Goal: Task Accomplishment & Management: Manage account settings

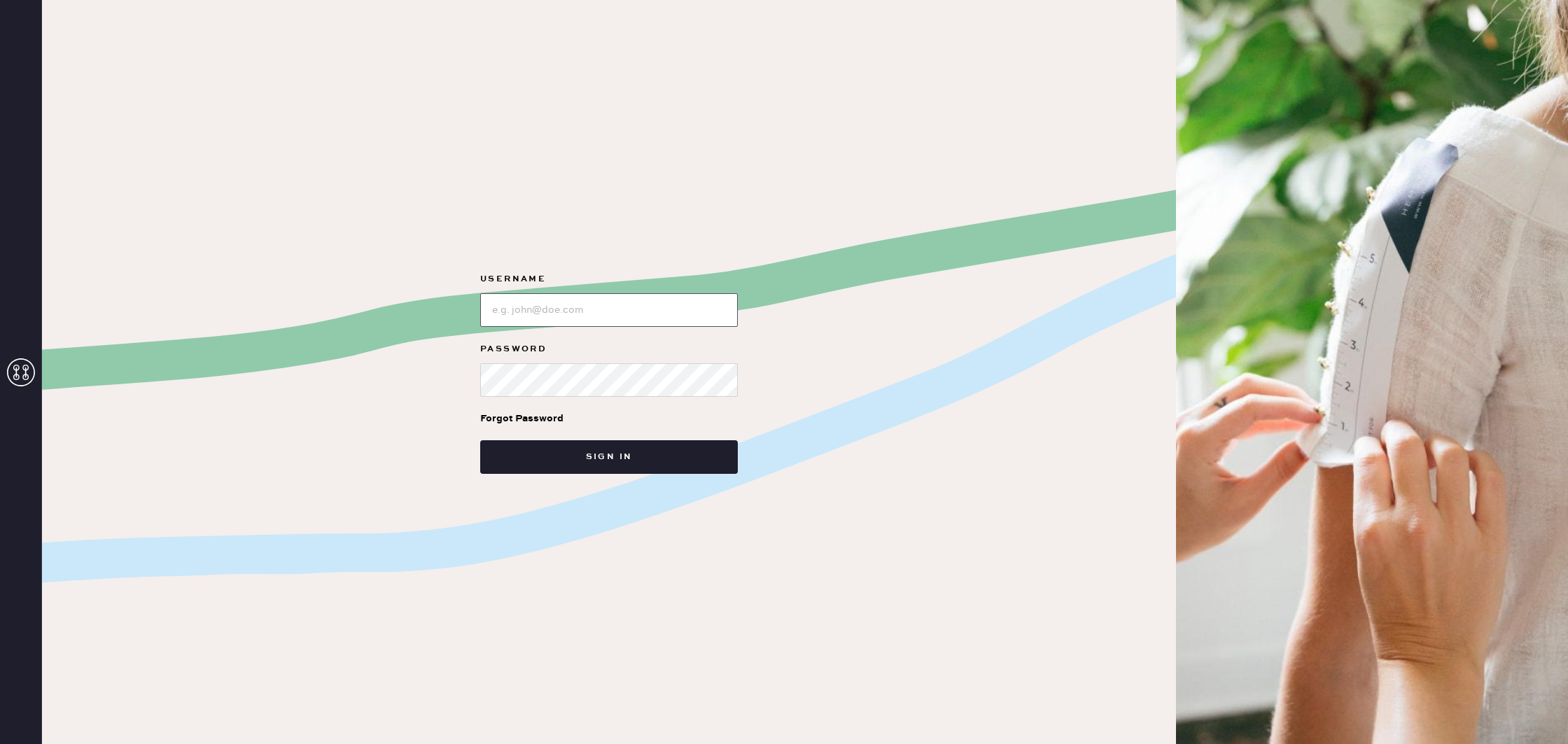
click at [673, 312] on input "loginName" at bounding box center [609, 309] width 257 height 33
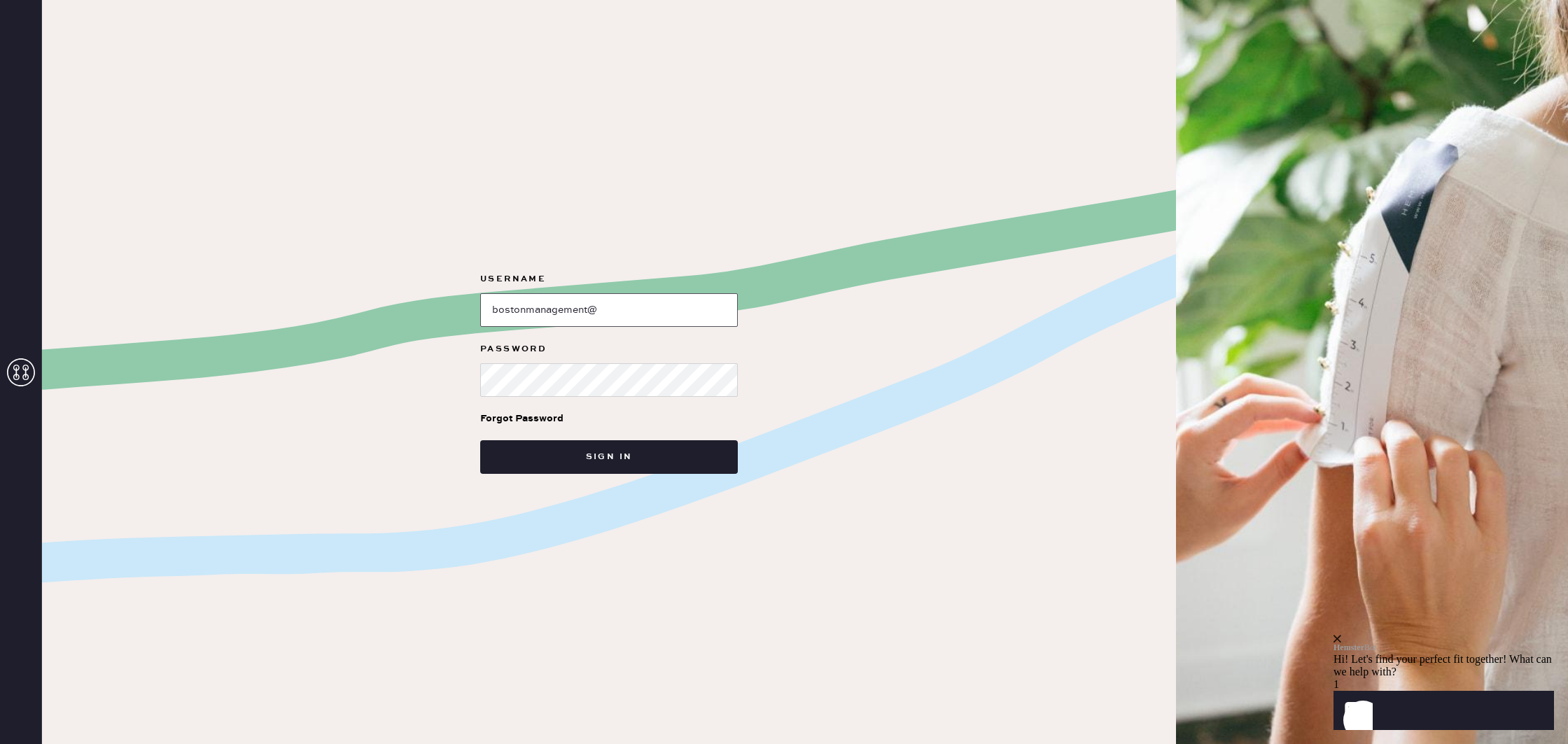
click at [653, 301] on input "loginName" at bounding box center [609, 309] width 257 height 33
click at [656, 307] on input "loginName" at bounding box center [609, 309] width 257 height 33
click at [664, 459] on button "Sign in" at bounding box center [609, 456] width 257 height 33
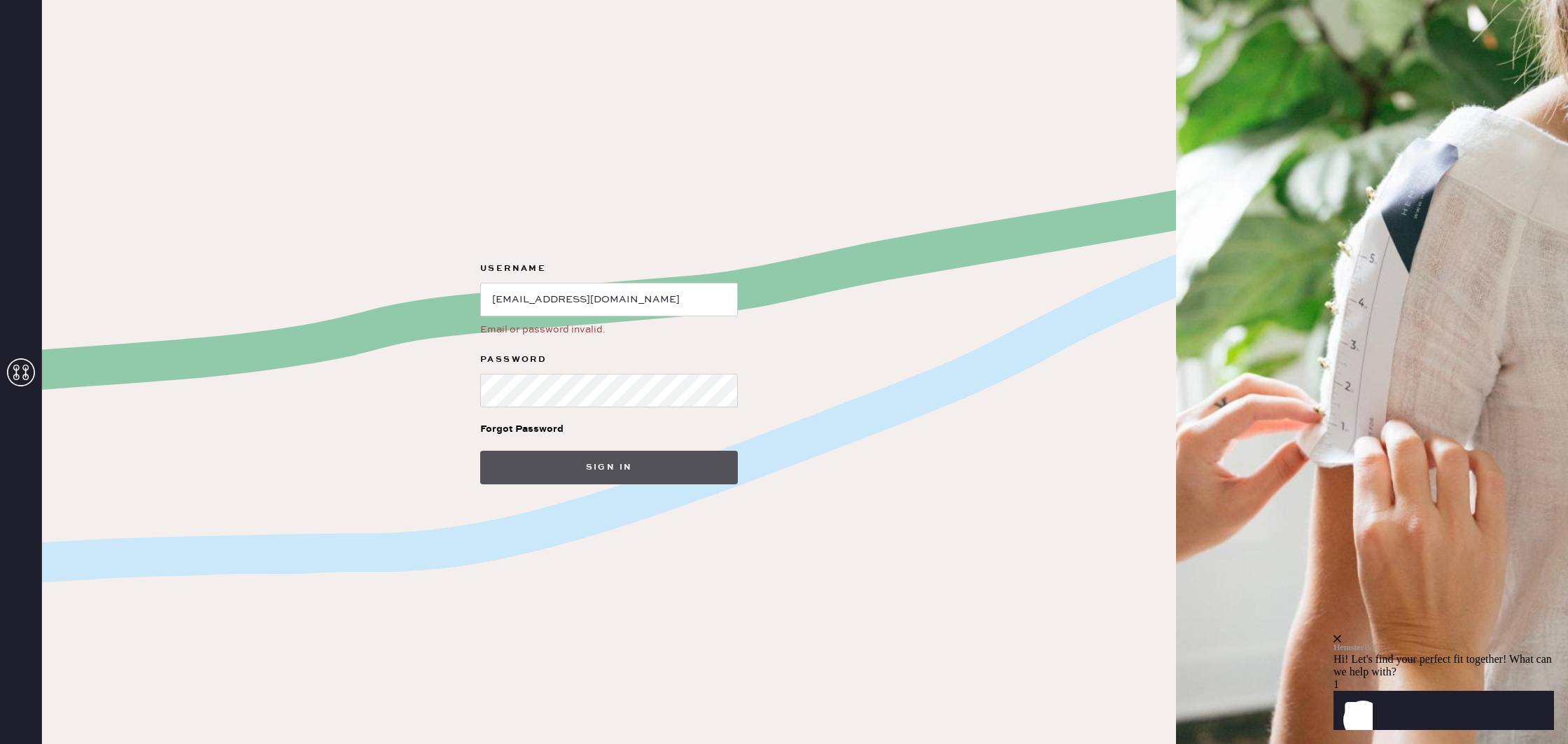
click at [657, 473] on button "Sign in" at bounding box center [609, 467] width 257 height 33
click at [636, 479] on button "Sign in" at bounding box center [609, 467] width 257 height 33
click at [480, 450] on button "Sign in" at bounding box center [609, 467] width 257 height 33
click at [444, 395] on div "Username Email or password invalid. Password Forgot Password Sign in" at bounding box center [608, 372] width 1134 height 744
drag, startPoint x: 720, startPoint y: 298, endPoint x: 469, endPoint y: 278, distance: 251.8
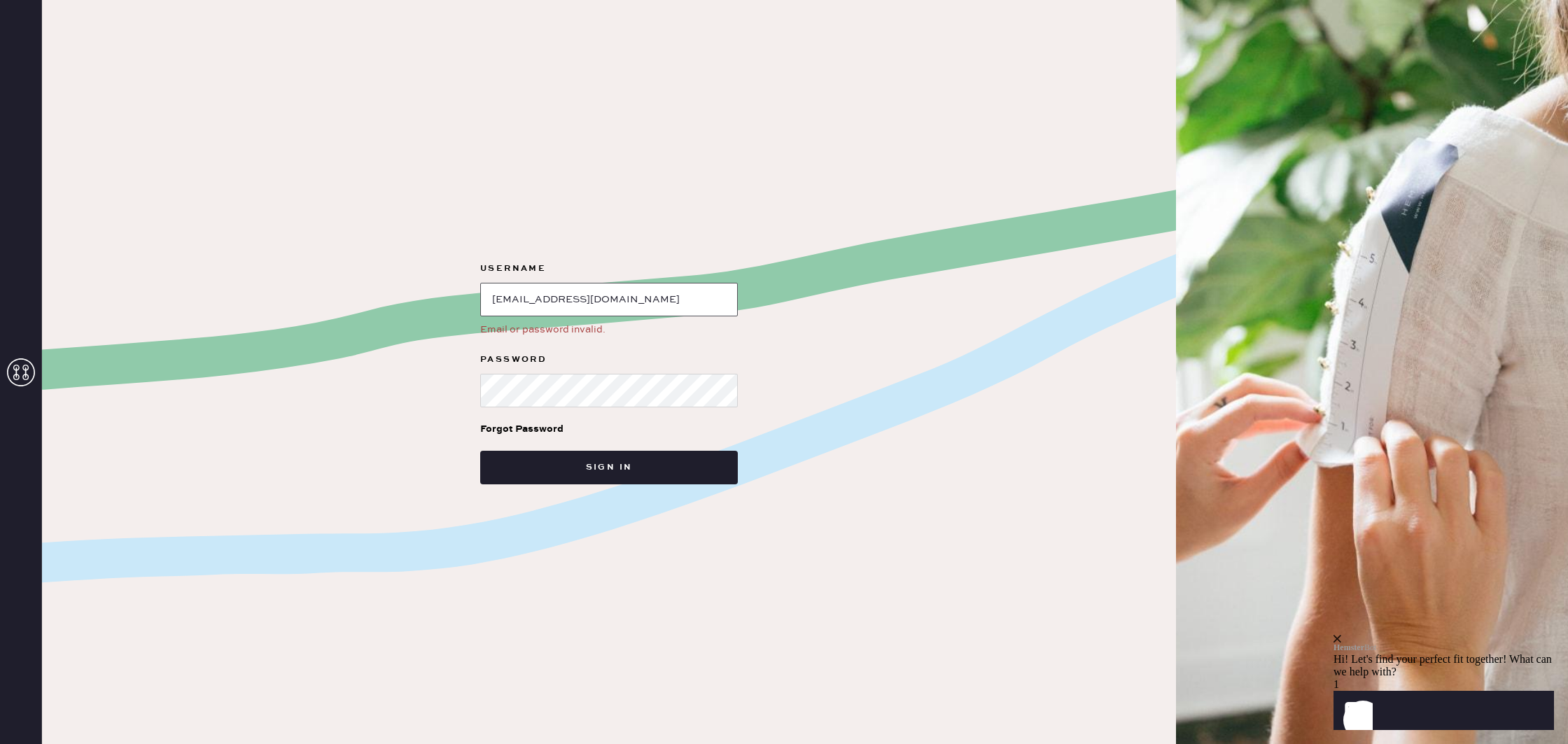
click at [469, 278] on form "Username Email or password invalid. Password Forgot Password Sign in" at bounding box center [609, 372] width 280 height 224
drag, startPoint x: 532, startPoint y: 301, endPoint x: 586, endPoint y: 313, distance: 55.3
click at [535, 301] on input "loginName" at bounding box center [609, 299] width 257 height 33
type input "reformationboston"
click at [670, 462] on button "Sign in" at bounding box center [609, 467] width 257 height 33
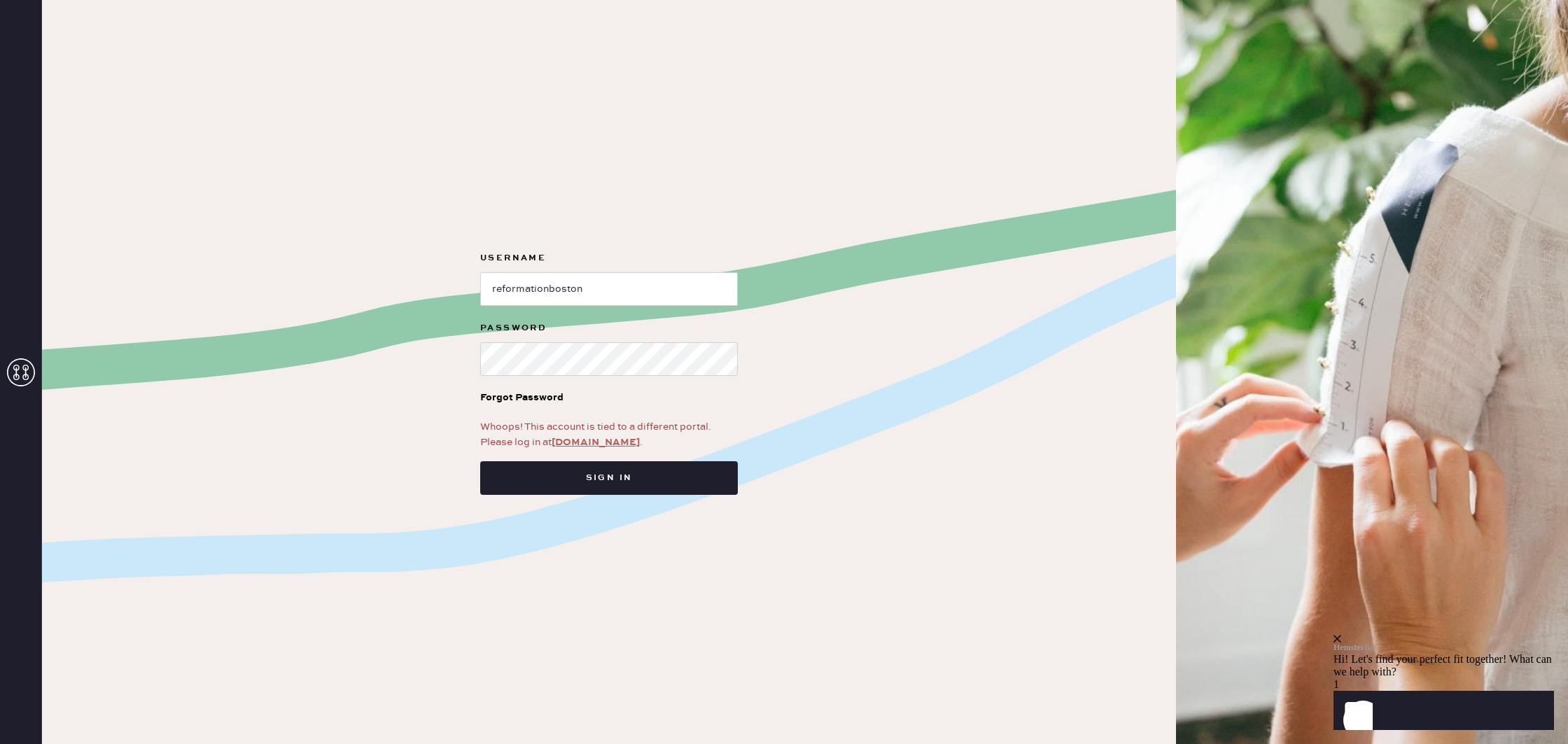
click at [614, 442] on link "app.hemster.co" at bounding box center [596, 442] width 88 height 13
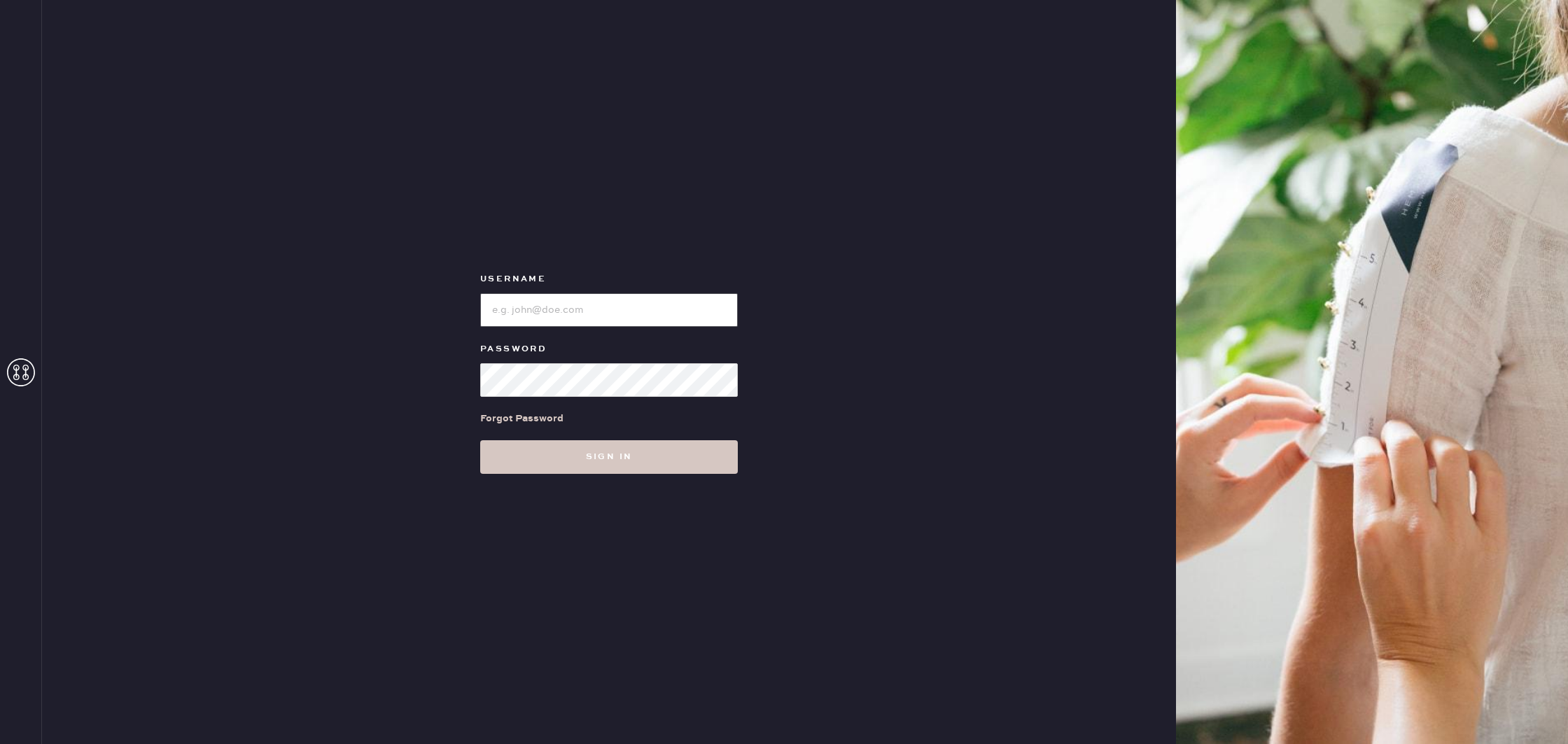
click at [570, 317] on input "loginName" at bounding box center [609, 309] width 257 height 33
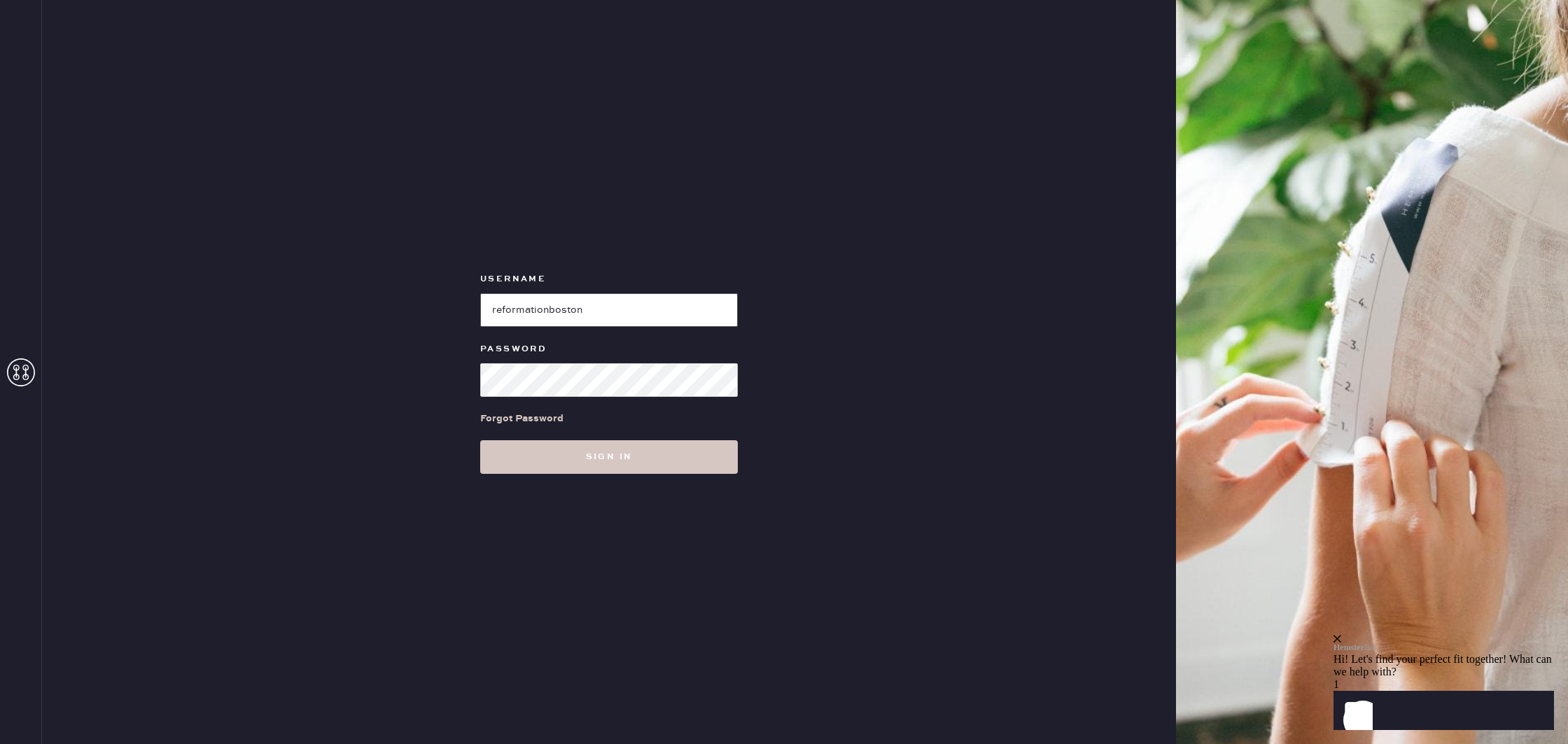
type input "reformationboston"
click at [656, 468] on button "Sign in" at bounding box center [609, 456] width 257 height 33
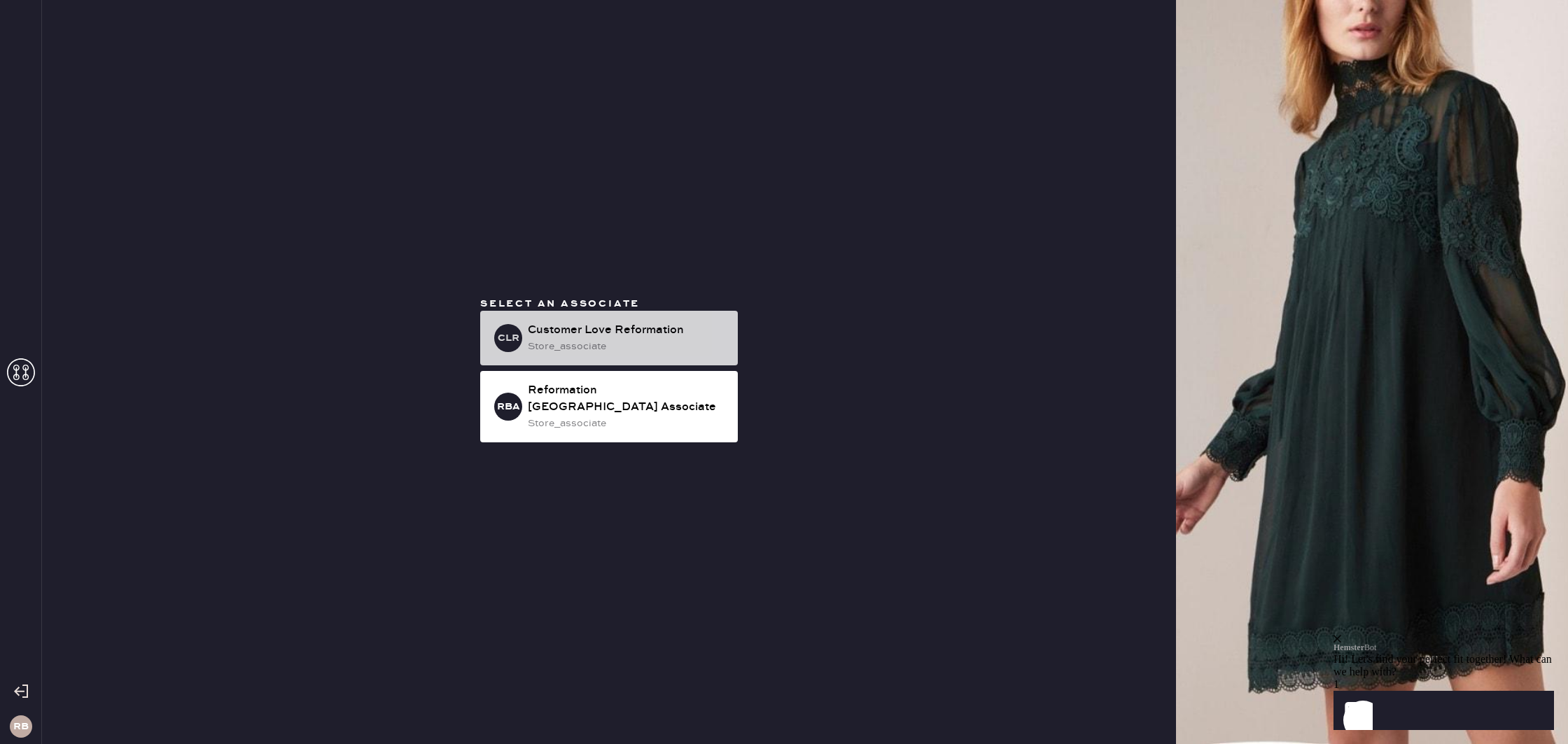
click at [638, 354] on div "store_associate" at bounding box center [627, 346] width 199 height 16
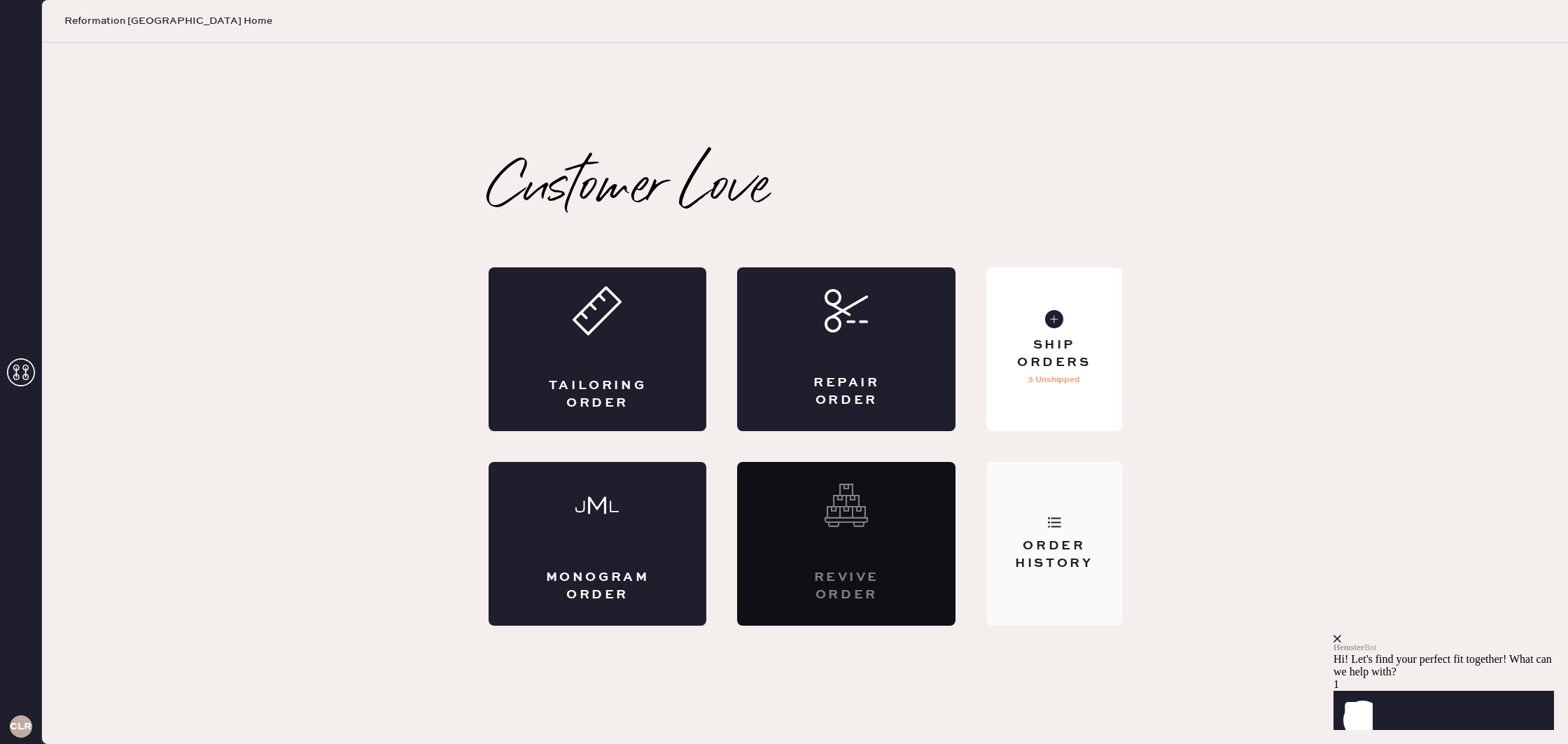
click at [1078, 546] on div "Order History" at bounding box center [1054, 554] width 113 height 35
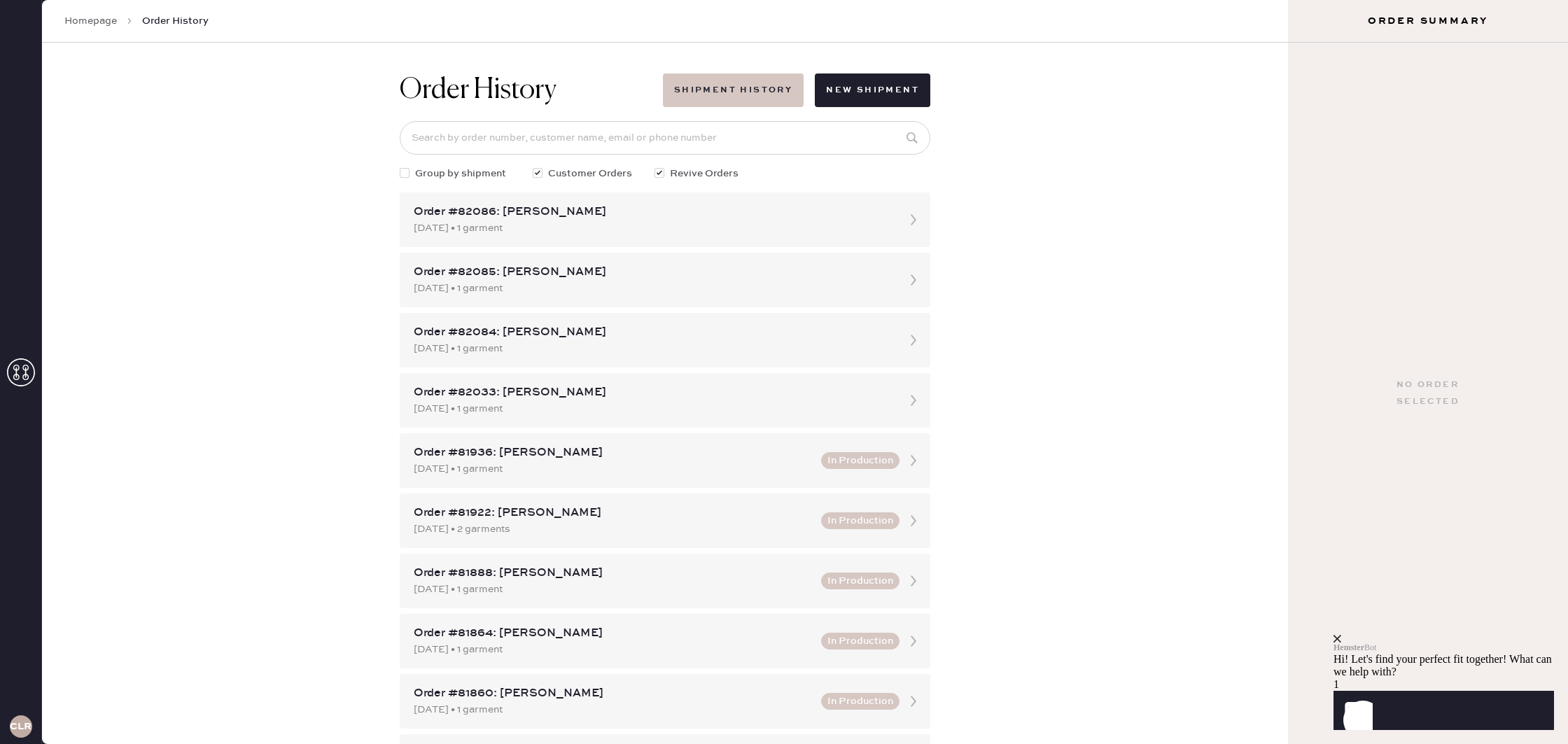
click at [712, 88] on button "Shipment History" at bounding box center [733, 90] width 141 height 33
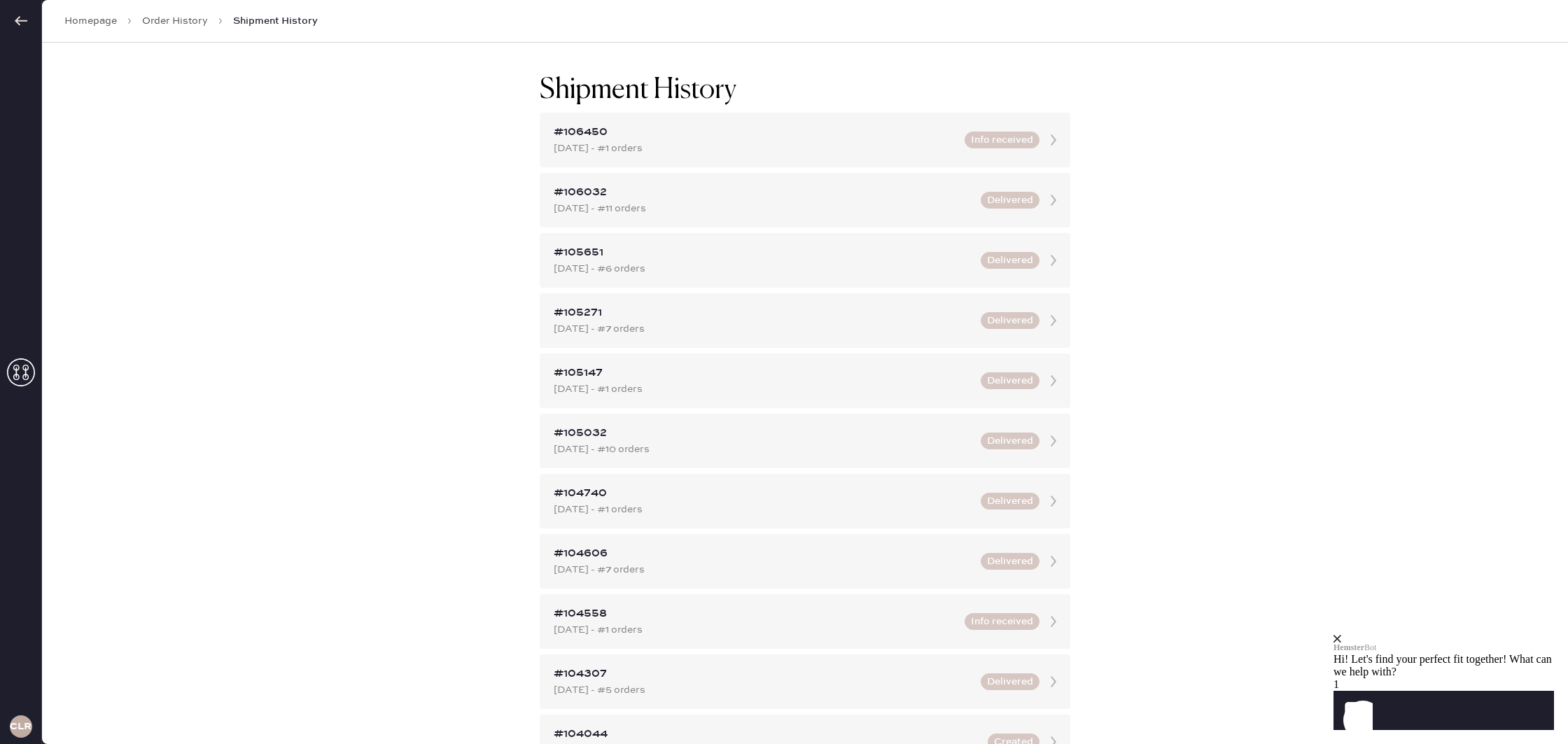
click at [196, 21] on link "Order History" at bounding box center [175, 21] width 65 height 14
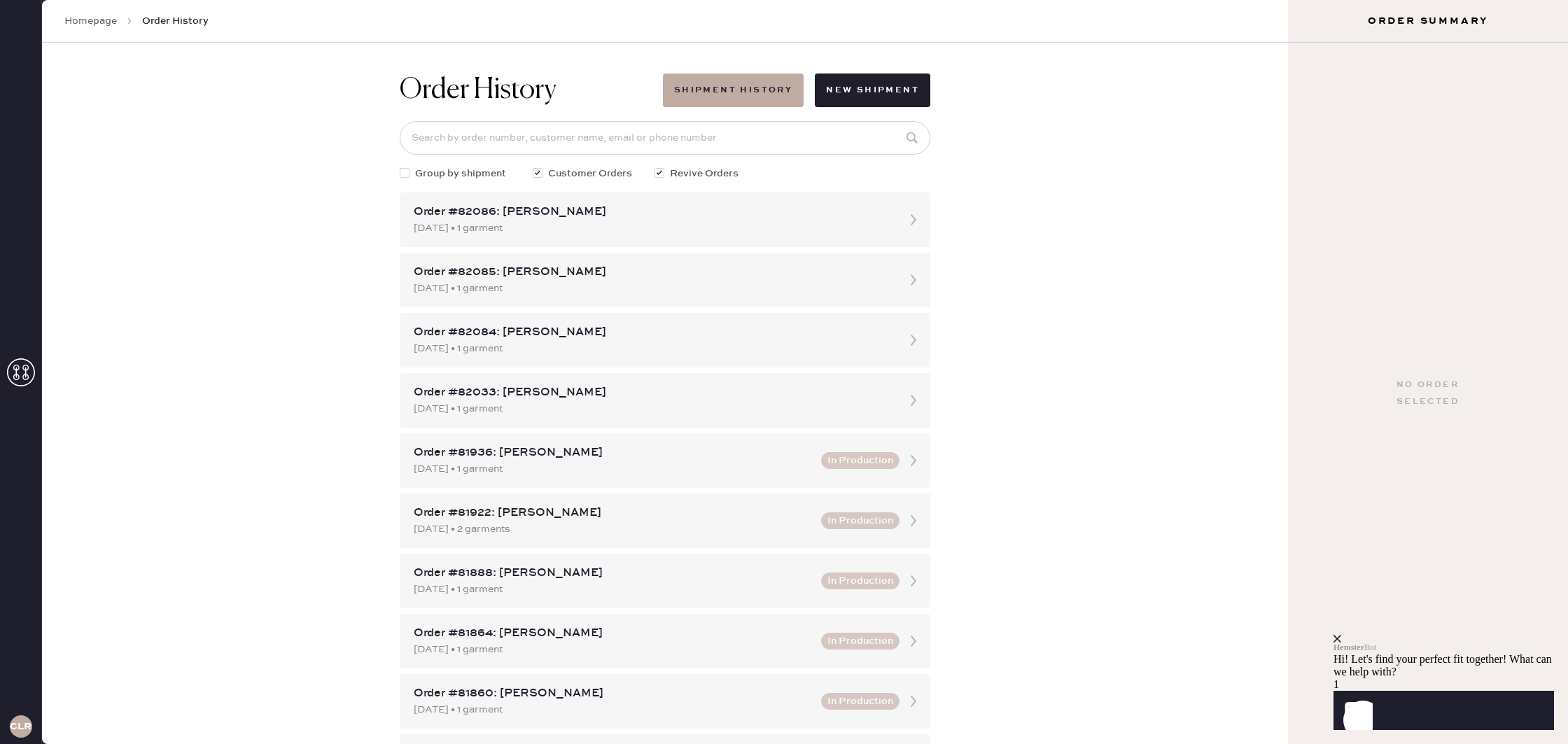
click at [413, 170] on div at bounding box center [407, 173] width 16 height 16
click at [401, 166] on input "Group by shipment" at bounding box center [400, 166] width 1 height 1
checkbox input "true"
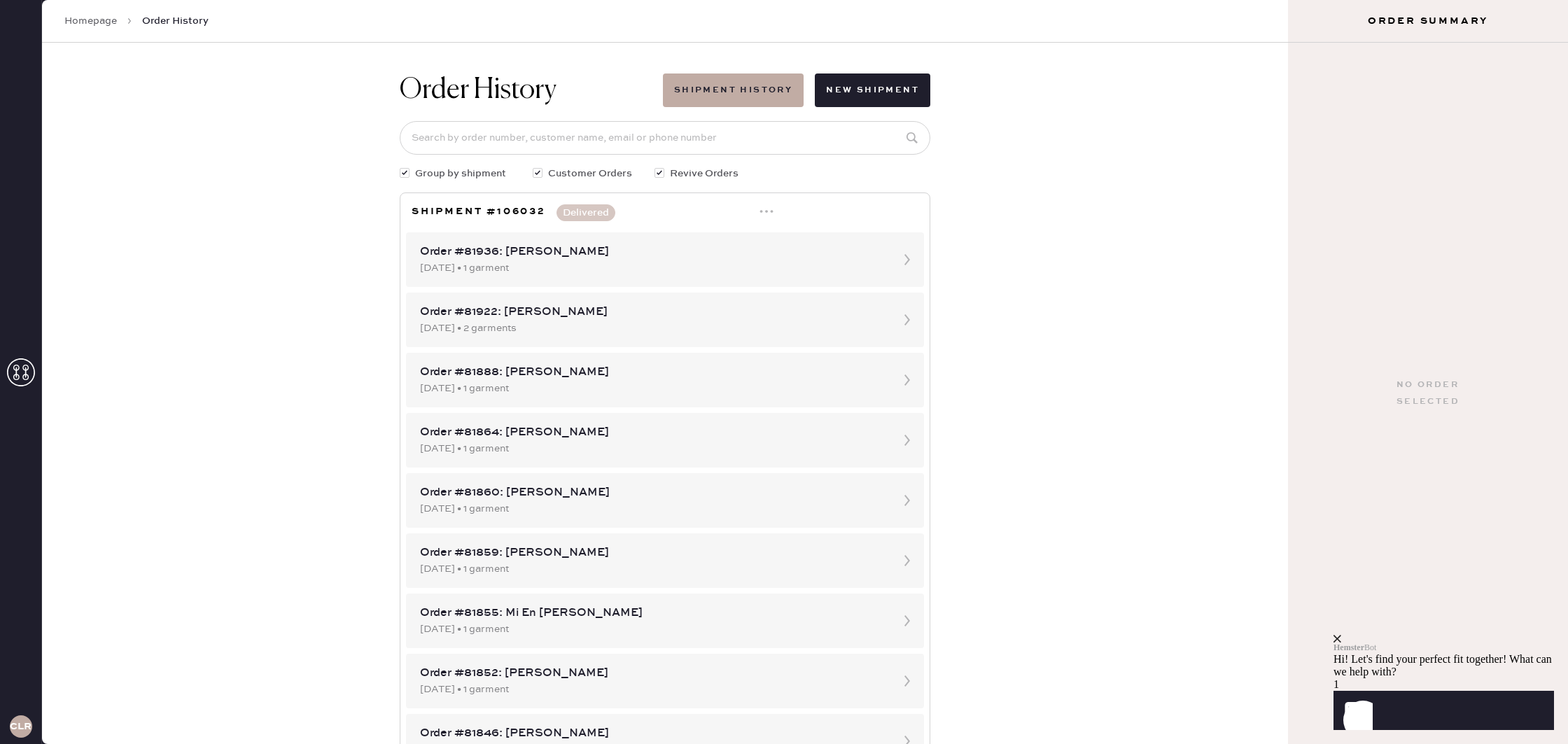
click at [768, 210] on icon at bounding box center [767, 211] width 14 height 14
click at [1040, 181] on div "Order History Shipment History New Shipment Group by shipment Customer Orders R…" at bounding box center [665, 392] width 1246 height 701
click at [96, 22] on link "Homepage" at bounding box center [91, 21] width 53 height 14
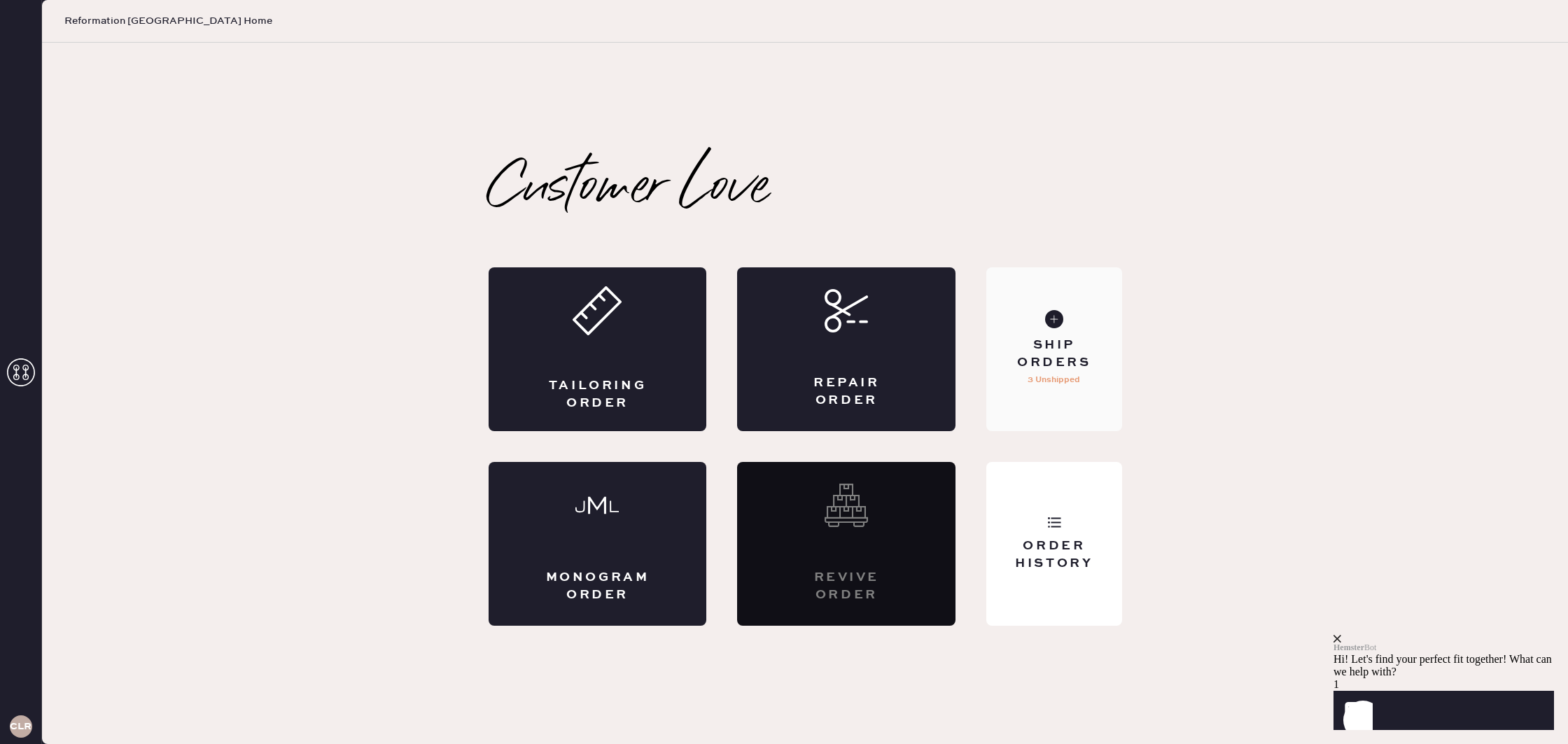
click at [1036, 364] on div "Ship Orders" at bounding box center [1054, 354] width 113 height 35
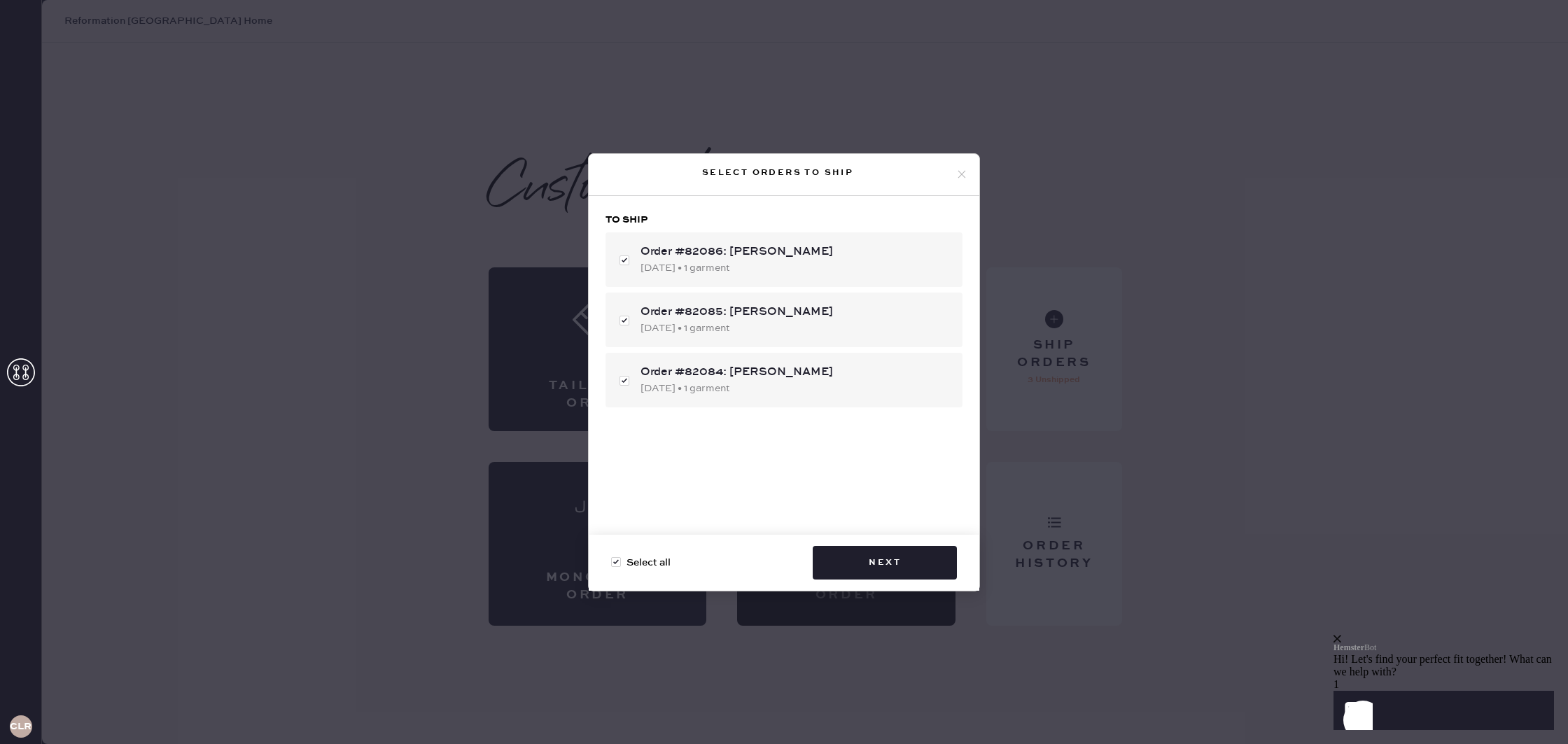
click at [963, 175] on use at bounding box center [962, 175] width 7 height 7
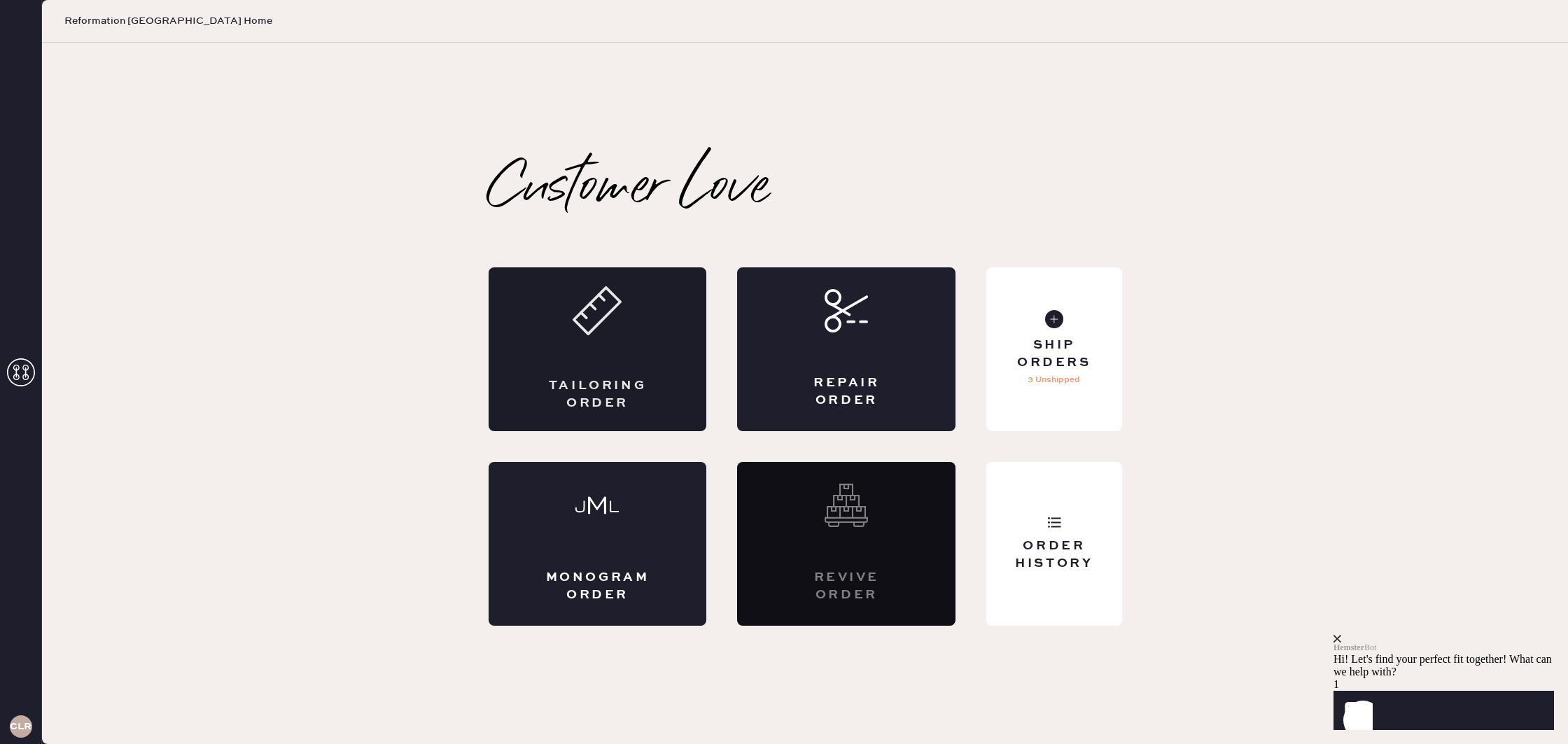
click at [577, 393] on div "Tailoring Order" at bounding box center [597, 394] width 106 height 35
click at [18, 723] on h3 "CLR" at bounding box center [20, 726] width 22 height 10
click at [26, 730] on h3 "CLR" at bounding box center [20, 726] width 22 height 10
click at [236, 641] on div "Customer Love Tailoring Order Repair Order Monogram Order Revive order Order Hi…" at bounding box center [804, 392] width 1526 height 701
click at [1048, 568] on div "Order History" at bounding box center [1054, 554] width 113 height 35
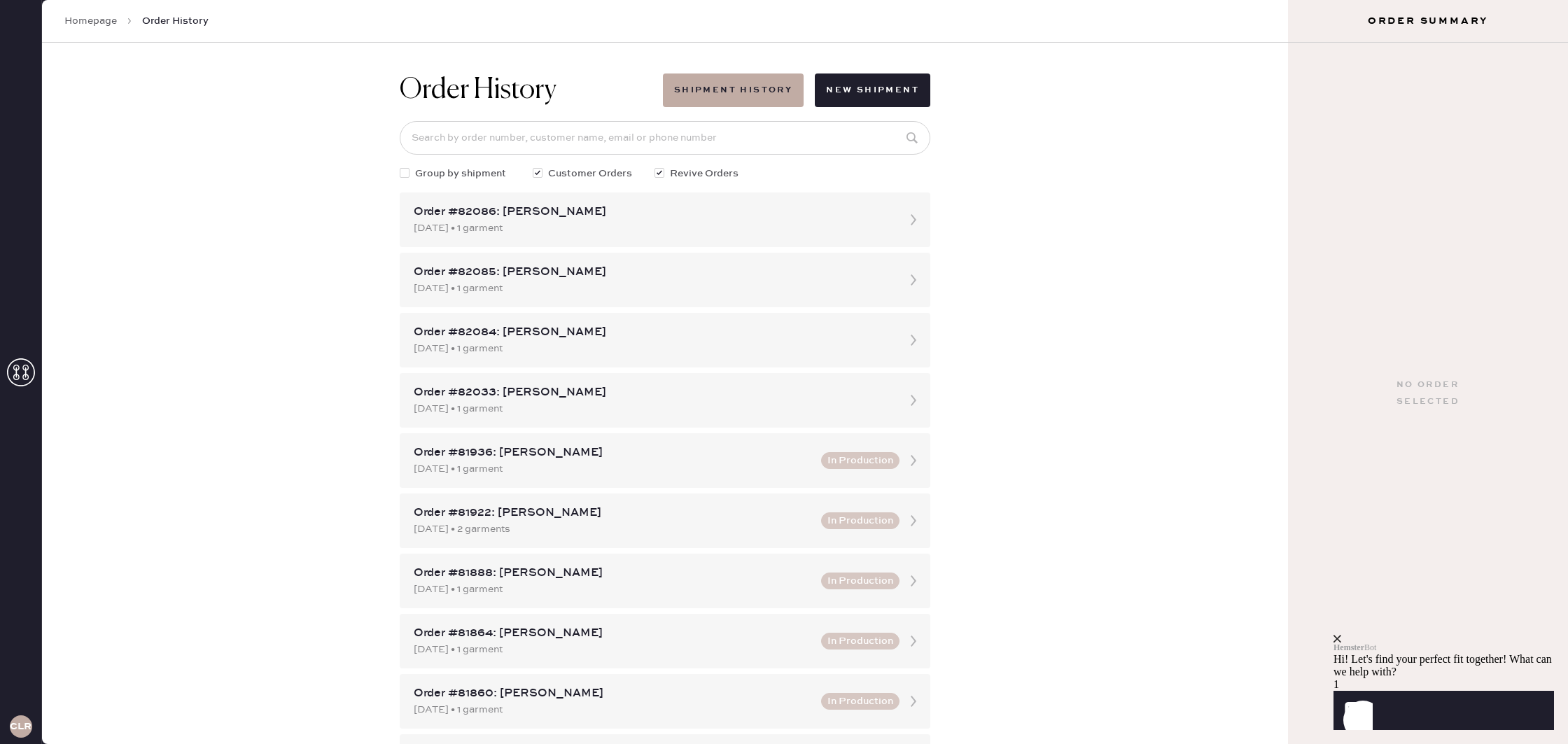
click at [664, 170] on div at bounding box center [662, 173] width 16 height 16
click at [655, 166] on input "Revive Orders" at bounding box center [654, 166] width 1 height 1
checkbox input "false"
click at [538, 173] on div at bounding box center [537, 172] width 10 height 10
click at [533, 166] on input "Customer Orders" at bounding box center [532, 166] width 1 height 1
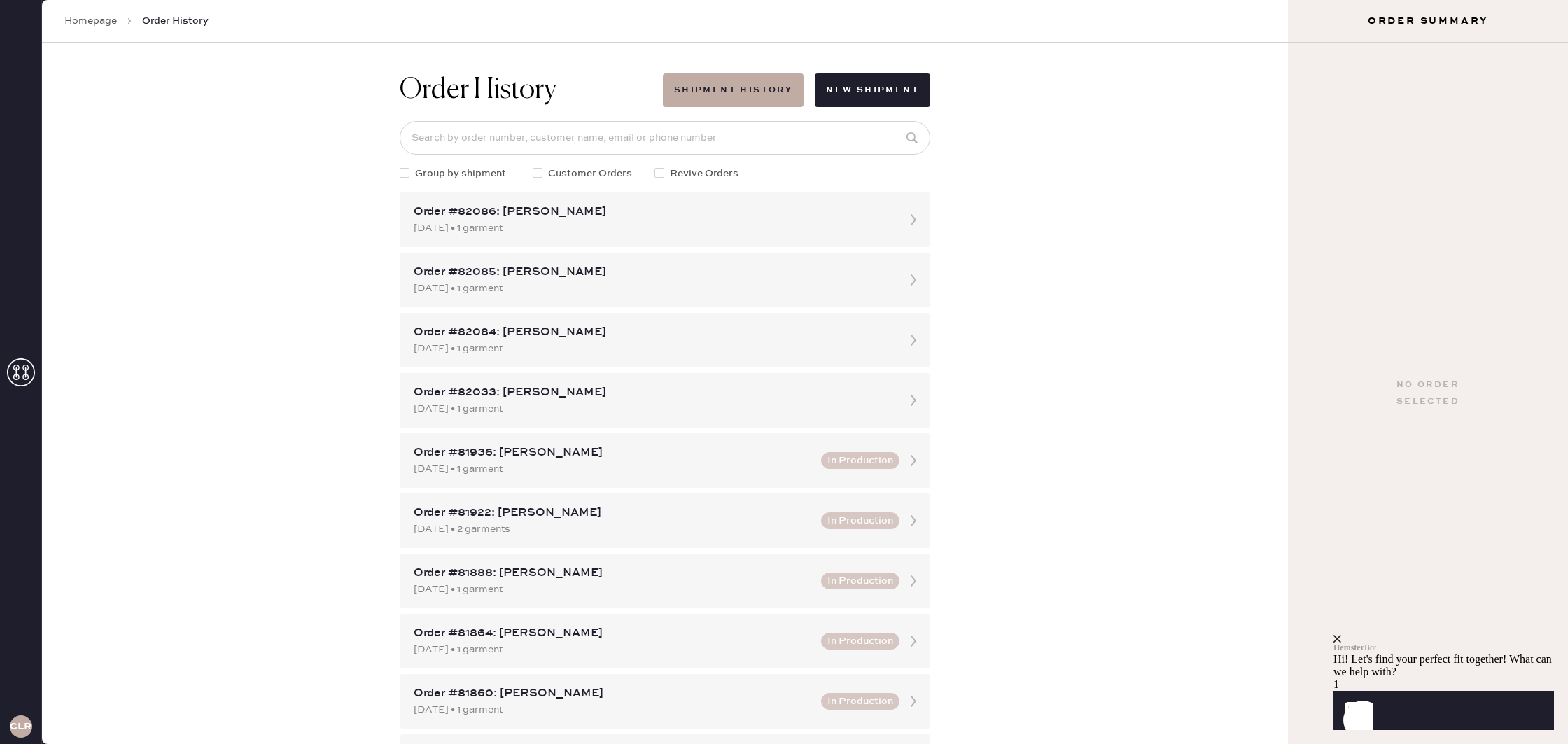
checkbox input "false"
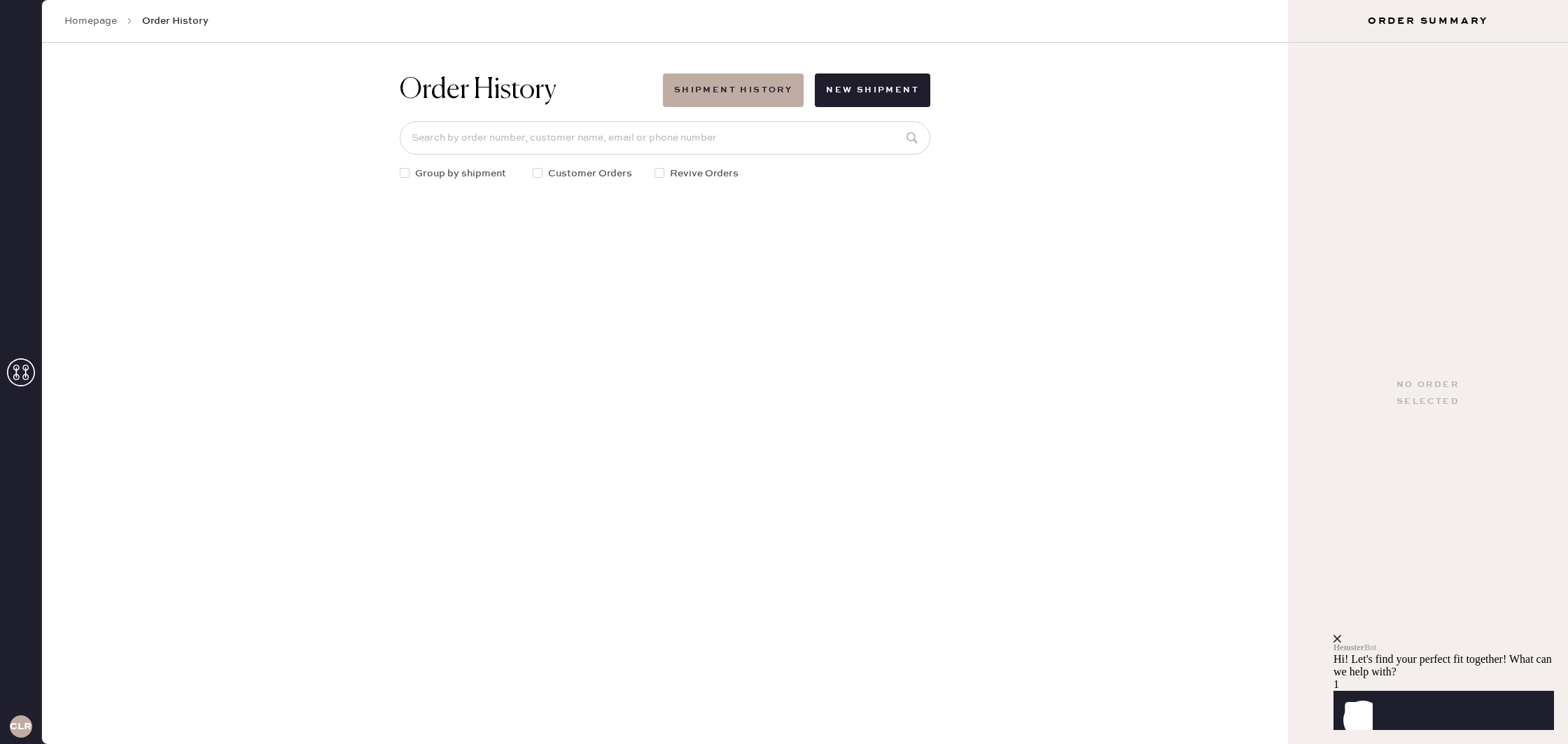
click at [407, 173] on div at bounding box center [404, 172] width 10 height 10
click at [401, 166] on input "Group by shipment" at bounding box center [400, 166] width 1 height 1
checkbox input "true"
click at [544, 172] on div at bounding box center [540, 173] width 16 height 16
click at [533, 166] on input "Customer Orders" at bounding box center [532, 166] width 1 height 1
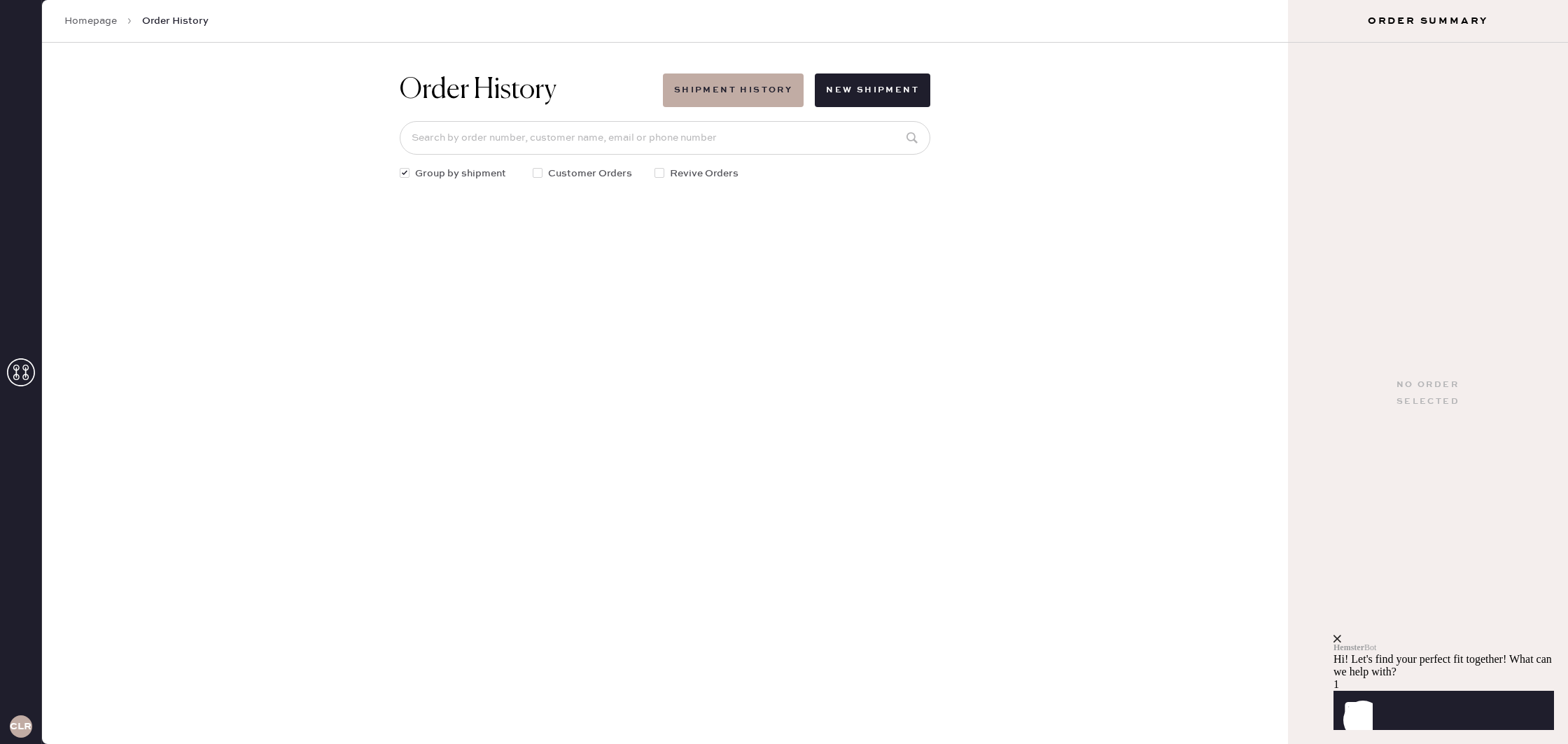
checkbox input "true"
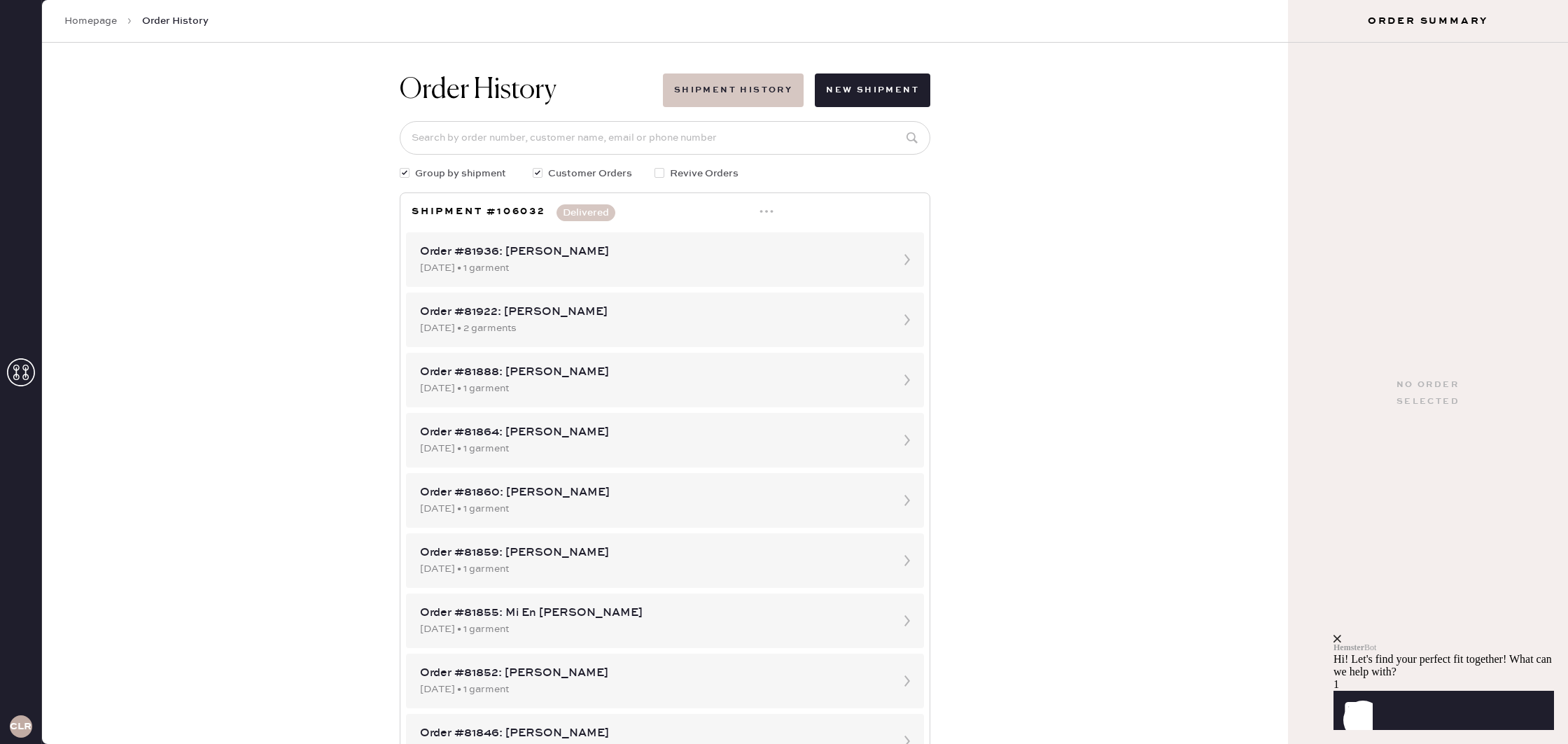
click at [748, 85] on button "Shipment History" at bounding box center [733, 90] width 141 height 33
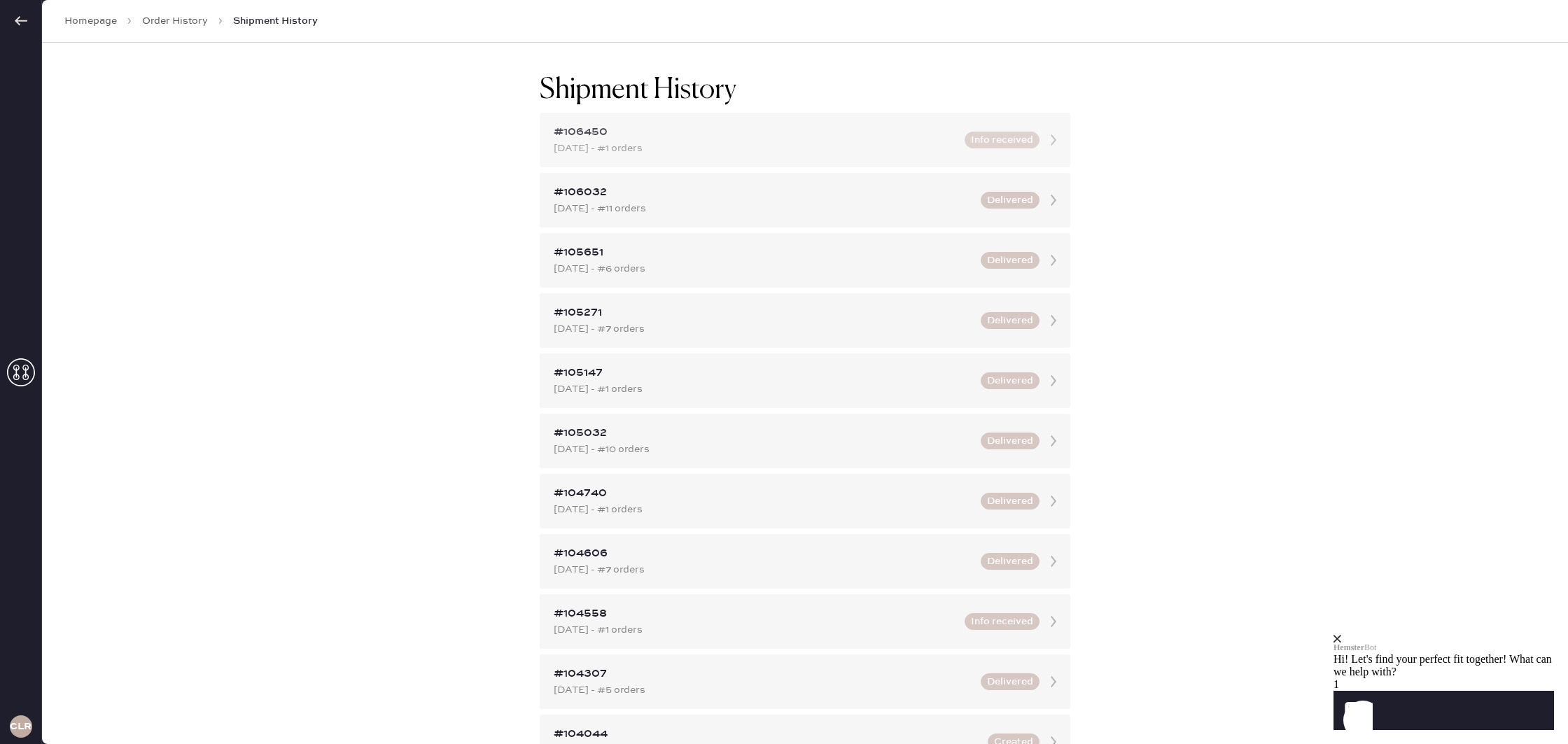
click at [796, 140] on div "[DATE] - #1 orders" at bounding box center [755, 148] width 402 height 16
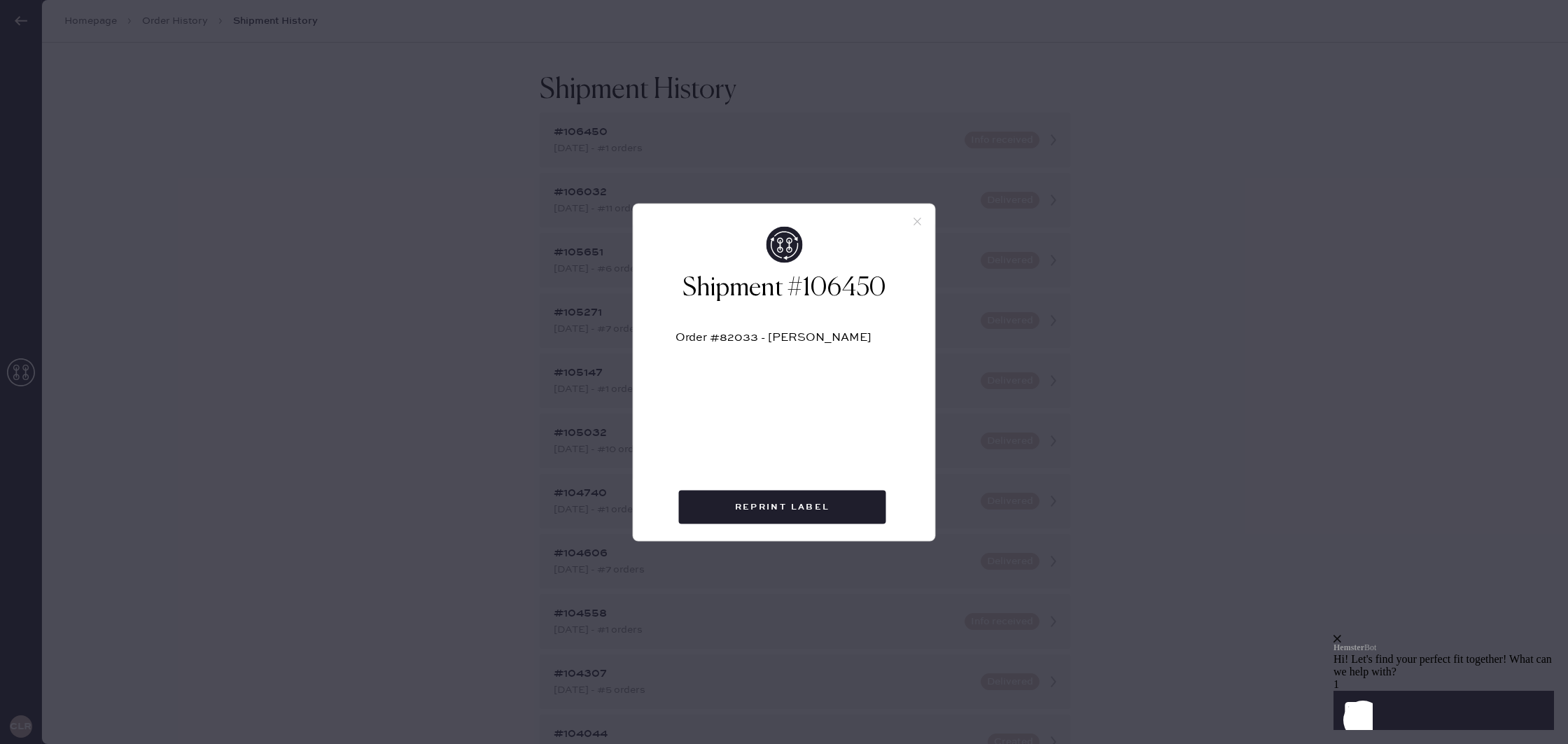
click at [916, 221] on use at bounding box center [917, 221] width 7 height 7
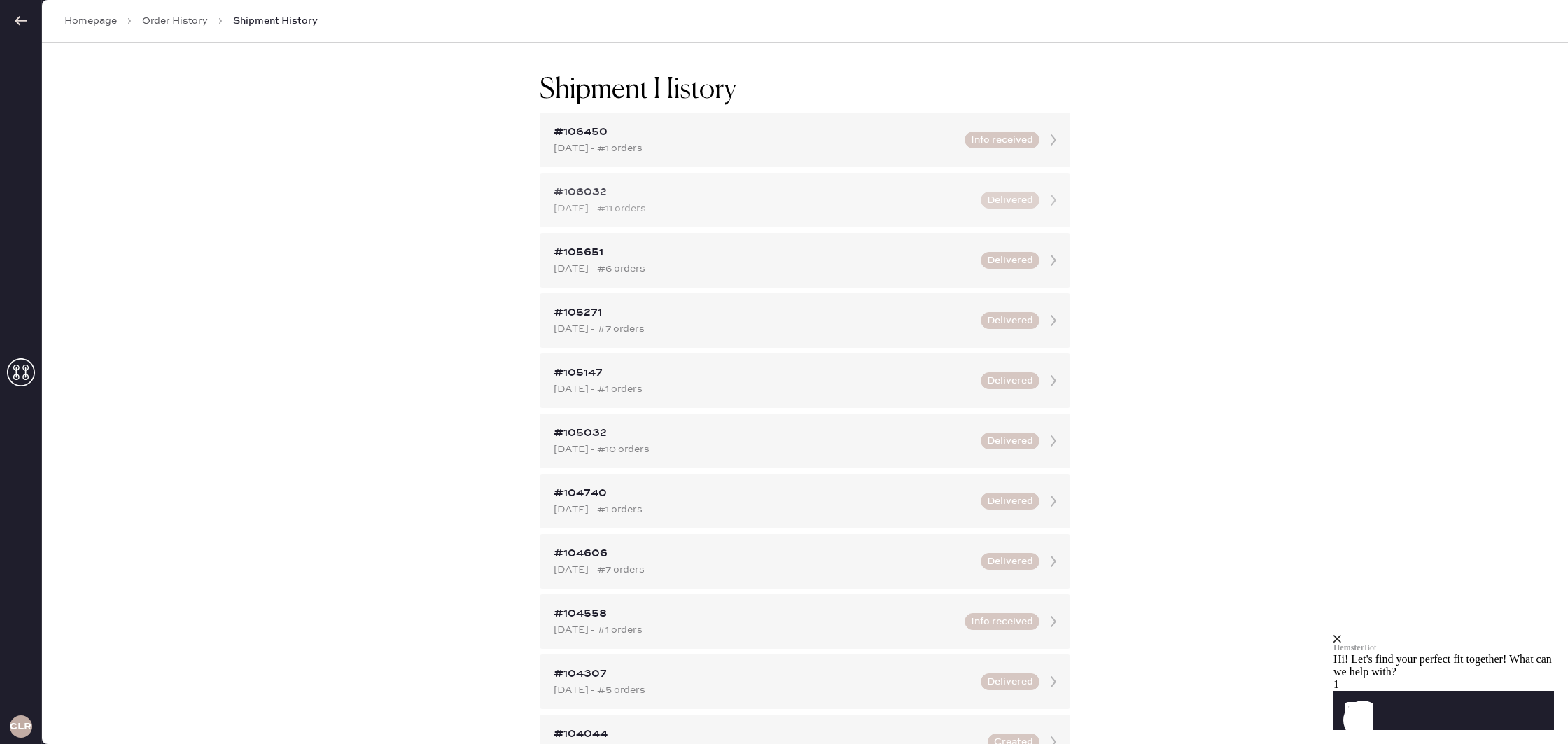
click at [905, 209] on div "[DATE] - #11 orders" at bounding box center [763, 208] width 419 height 16
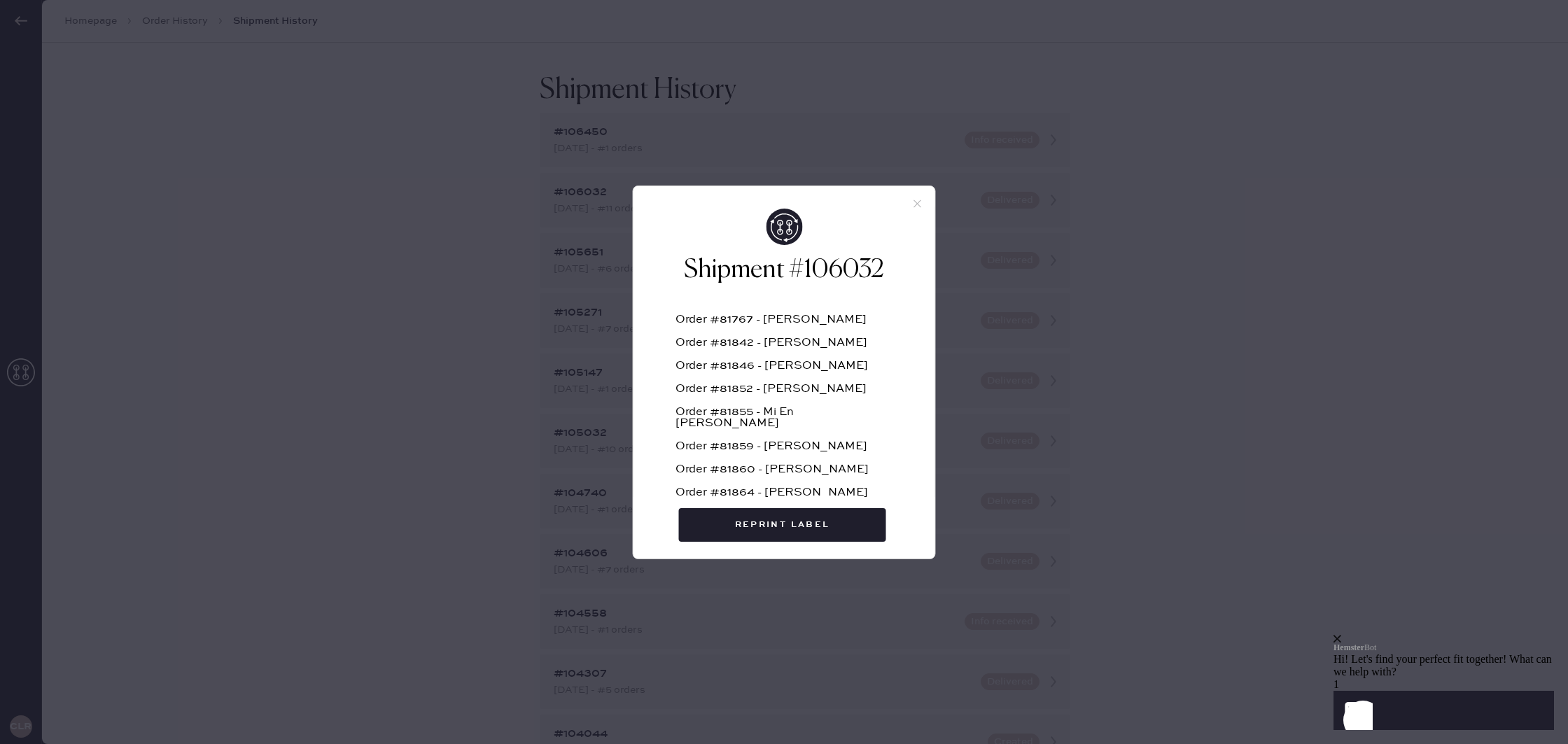
click at [915, 205] on use at bounding box center [917, 203] width 7 height 7
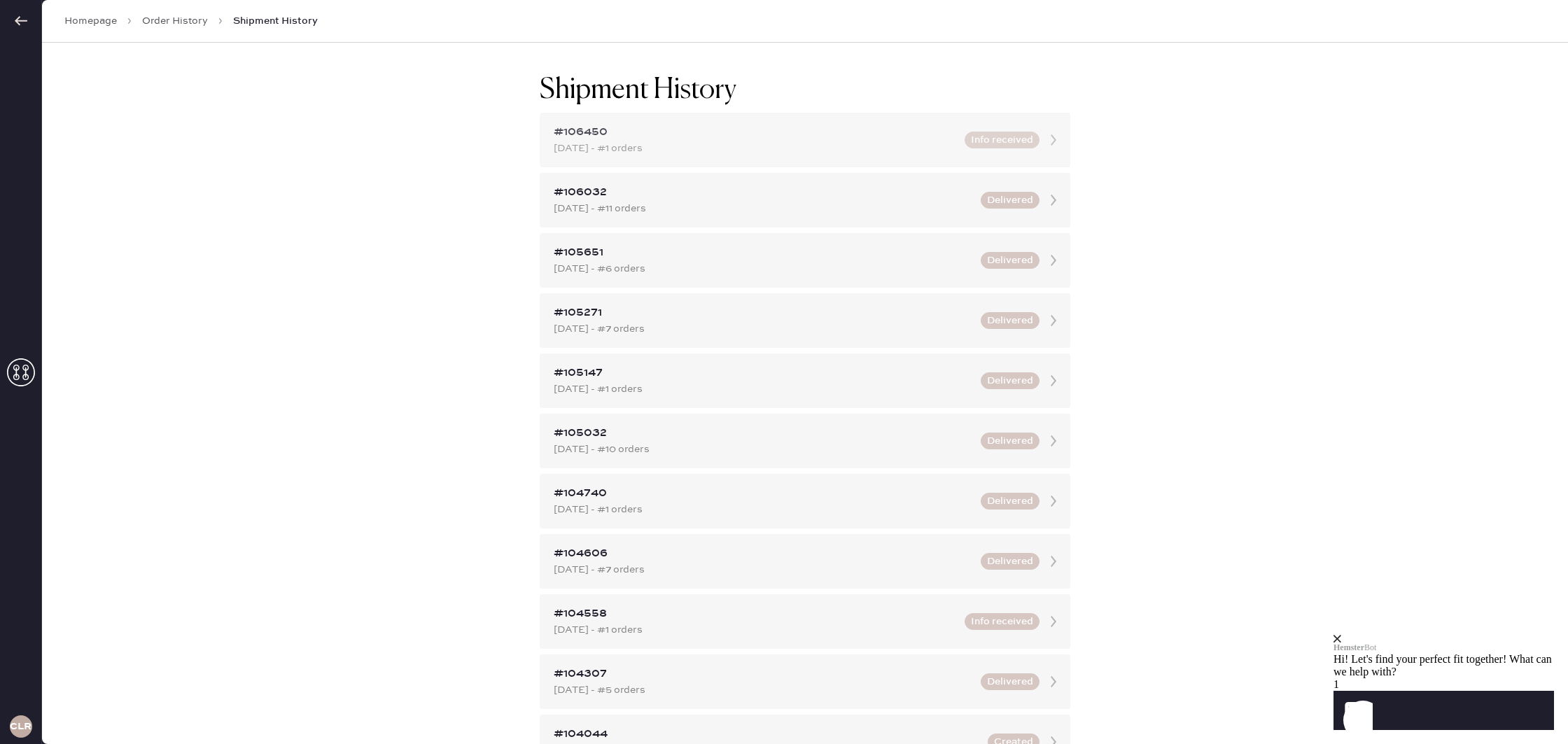
click at [888, 159] on div "#106450 [DATE] - #1 orders Info received" at bounding box center [805, 140] width 531 height 54
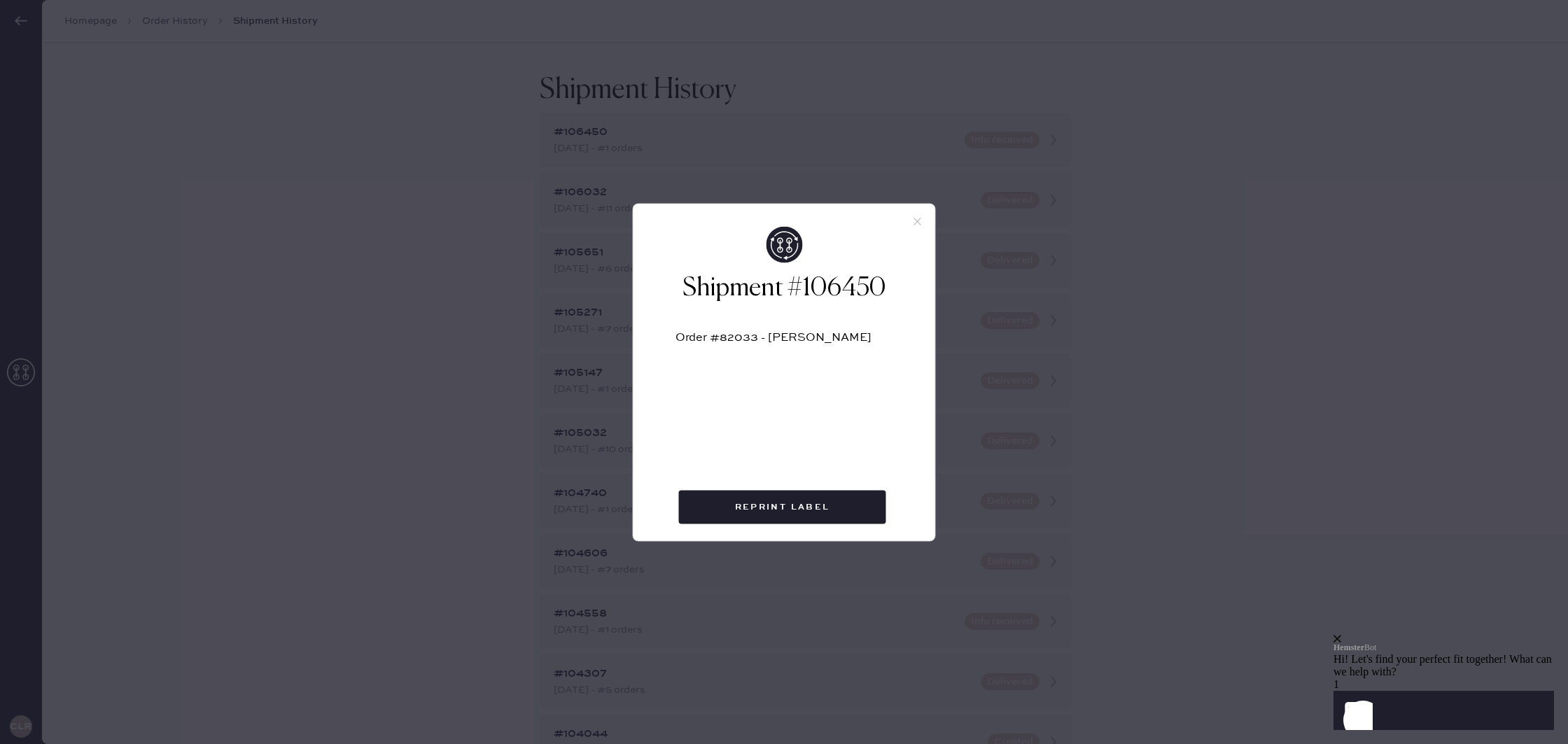
click at [918, 220] on use at bounding box center [917, 221] width 7 height 7
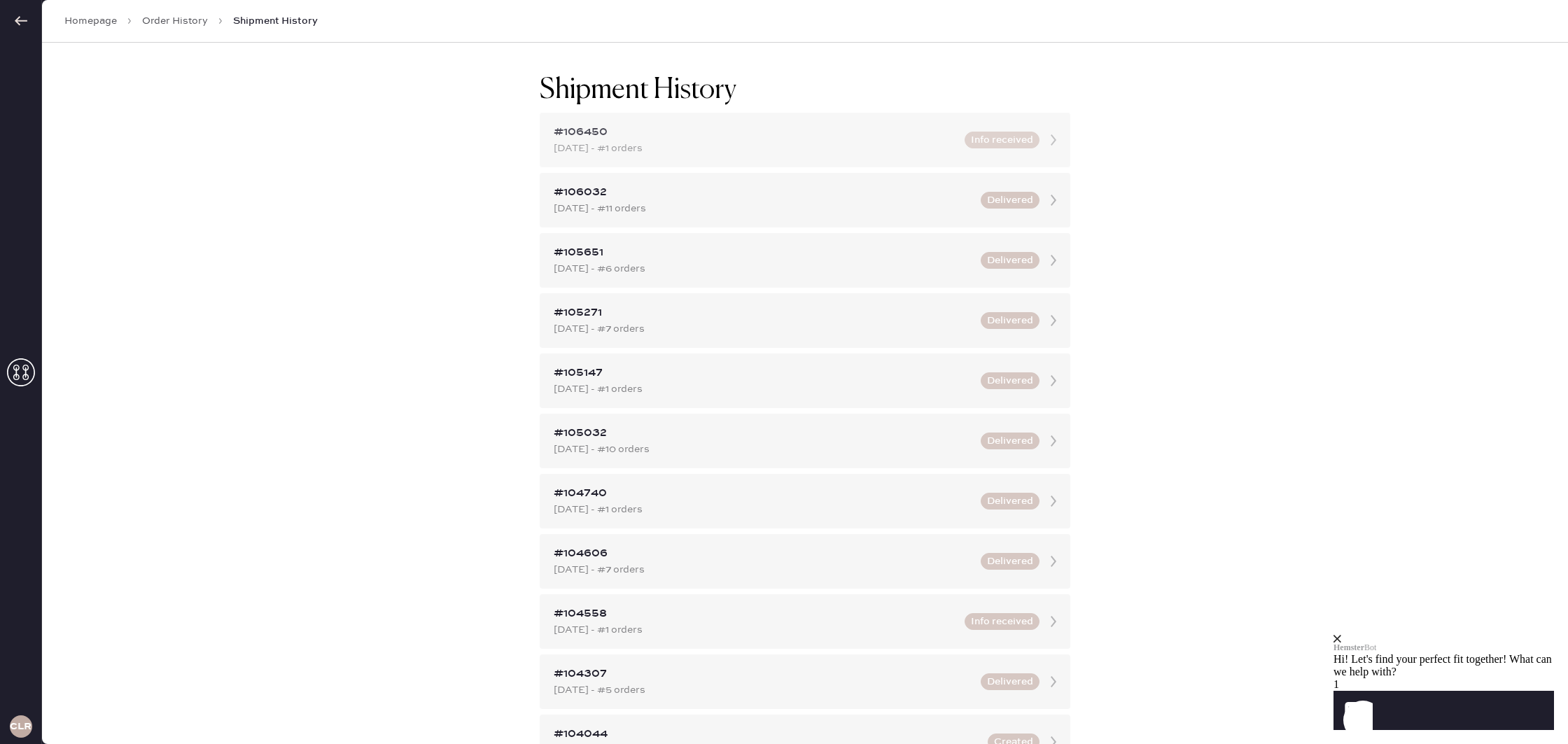
click at [741, 149] on div "[DATE] - #1 orders" at bounding box center [755, 148] width 402 height 16
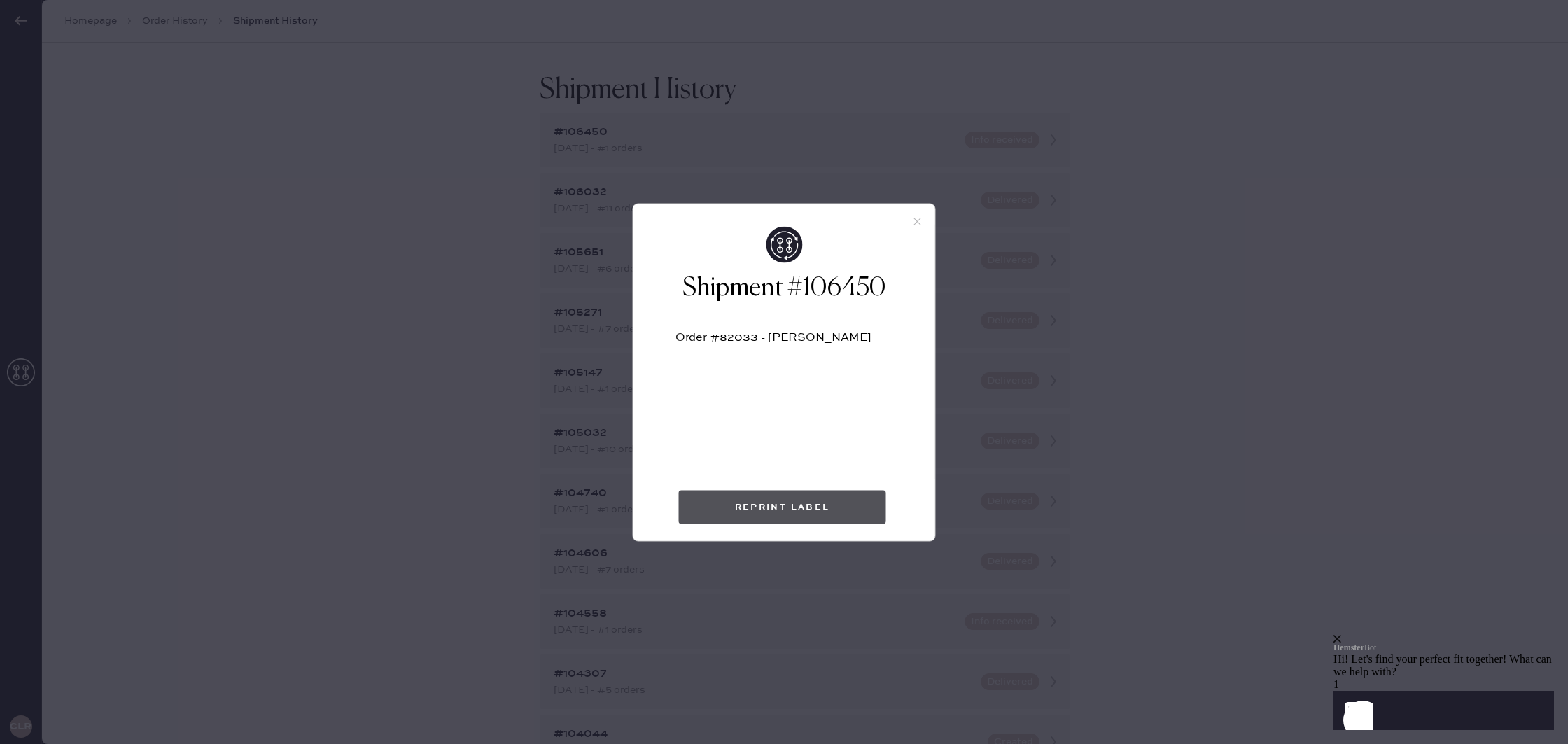
click at [807, 506] on button "Reprint Label" at bounding box center [782, 506] width 207 height 33
click at [916, 221] on icon at bounding box center [917, 221] width 13 height 13
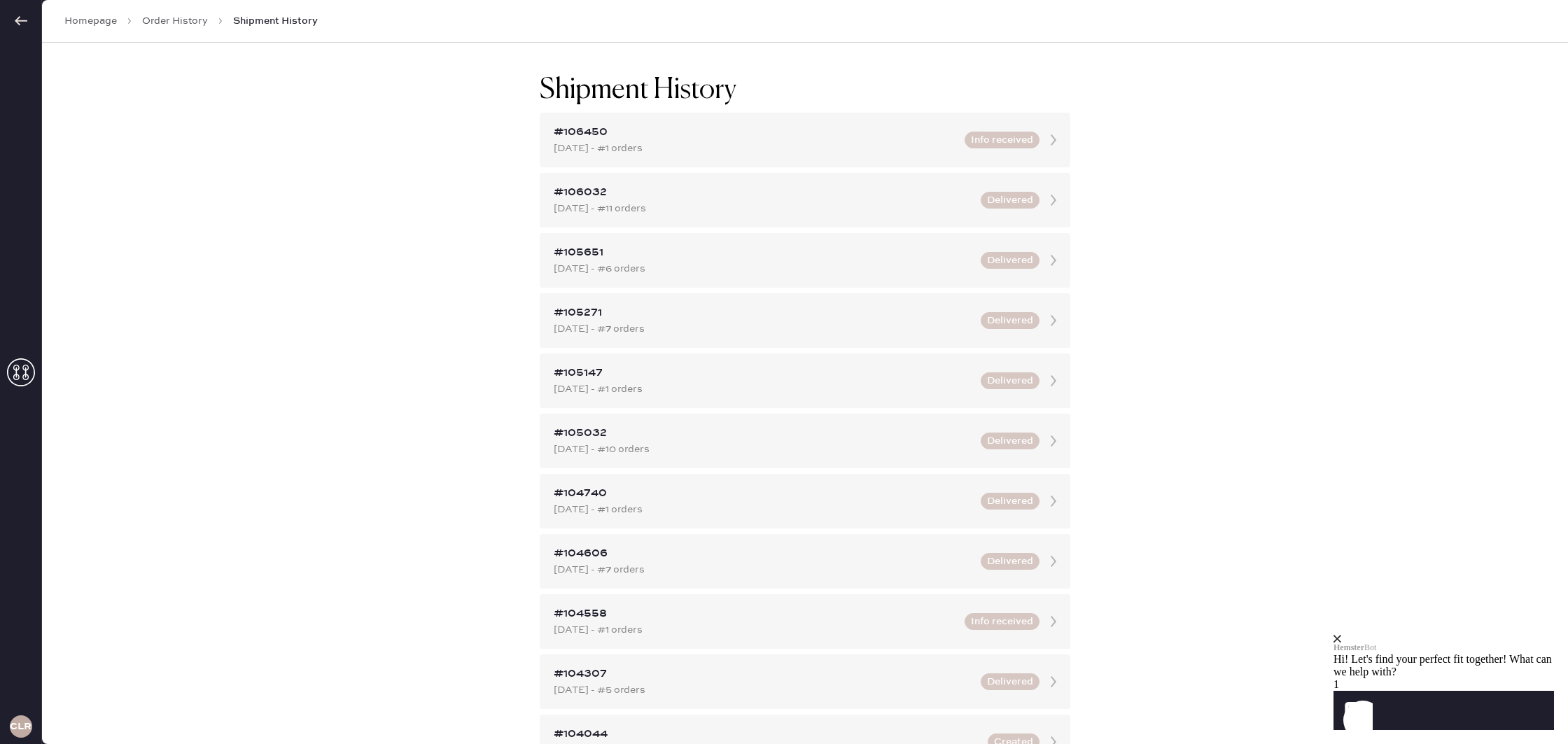
drag, startPoint x: 370, startPoint y: 124, endPoint x: 362, endPoint y: 122, distance: 8.2
click at [369, 124] on div "Shipment History #106450 [DATE] - #1 orders Info received #106032 [DATE] - #11 …" at bounding box center [804, 392] width 1526 height 701
click at [19, 26] on icon at bounding box center [21, 21] width 14 height 14
